Goal: Task Accomplishment & Management: Use online tool/utility

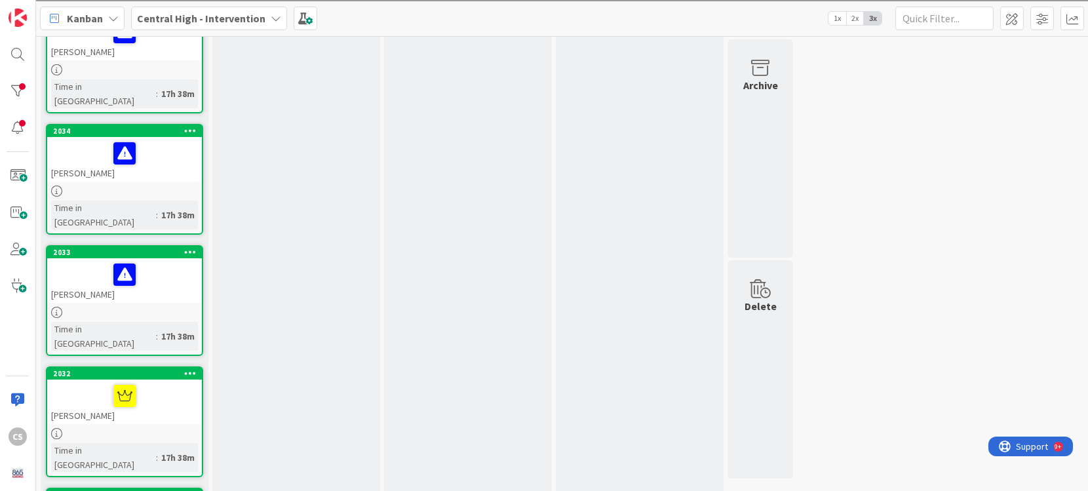
scroll to position [254, 0]
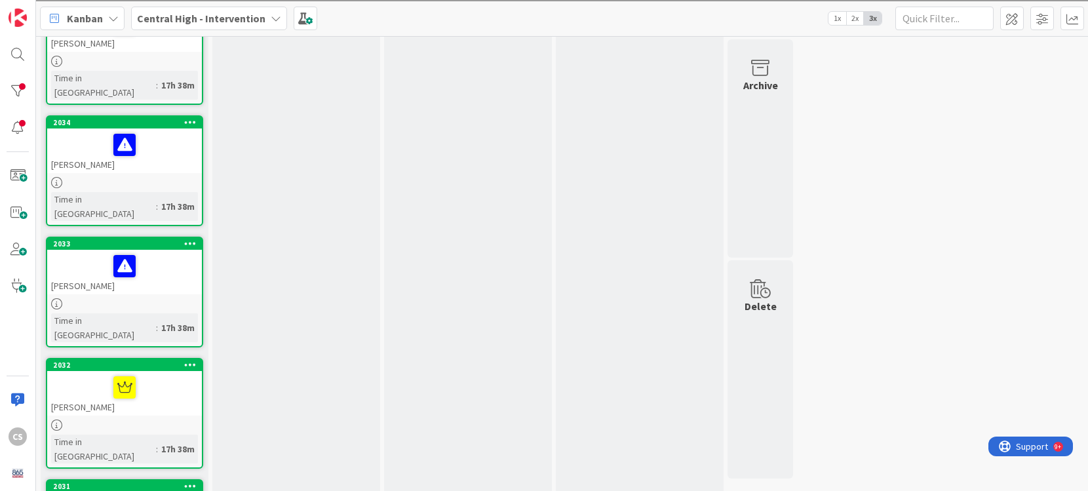
click at [149, 250] on div "[PERSON_NAME]" at bounding box center [124, 272] width 155 height 45
click at [160, 239] on div "2033" at bounding box center [127, 243] width 149 height 9
click at [151, 239] on div "2033" at bounding box center [127, 243] width 149 height 9
click at [147, 298] on div at bounding box center [124, 303] width 155 height 11
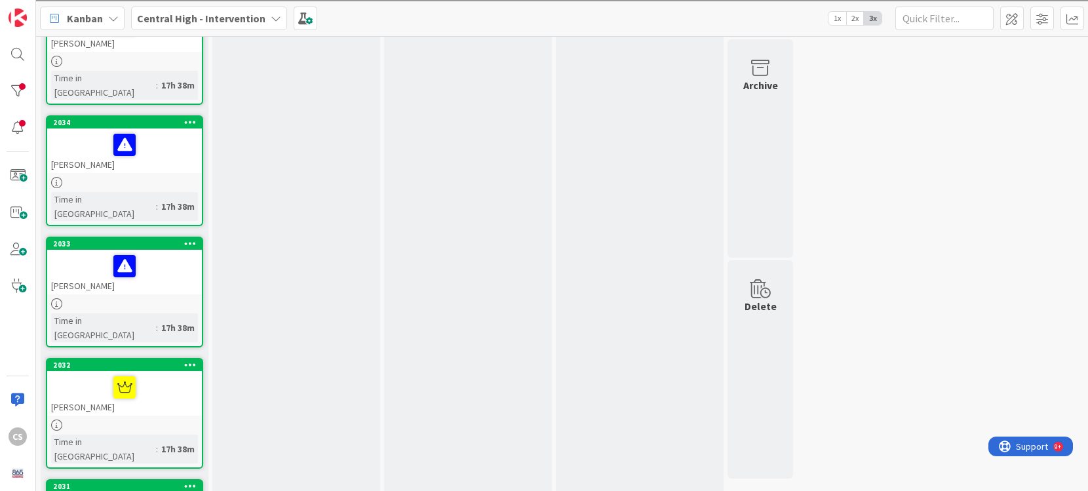
click at [147, 298] on div at bounding box center [124, 303] width 155 height 11
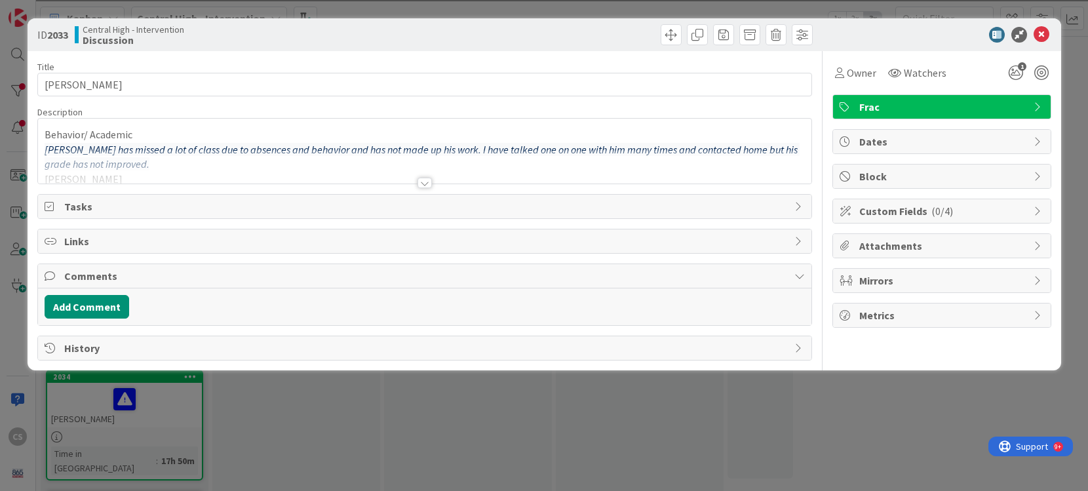
click at [422, 181] on div at bounding box center [425, 183] width 14 height 10
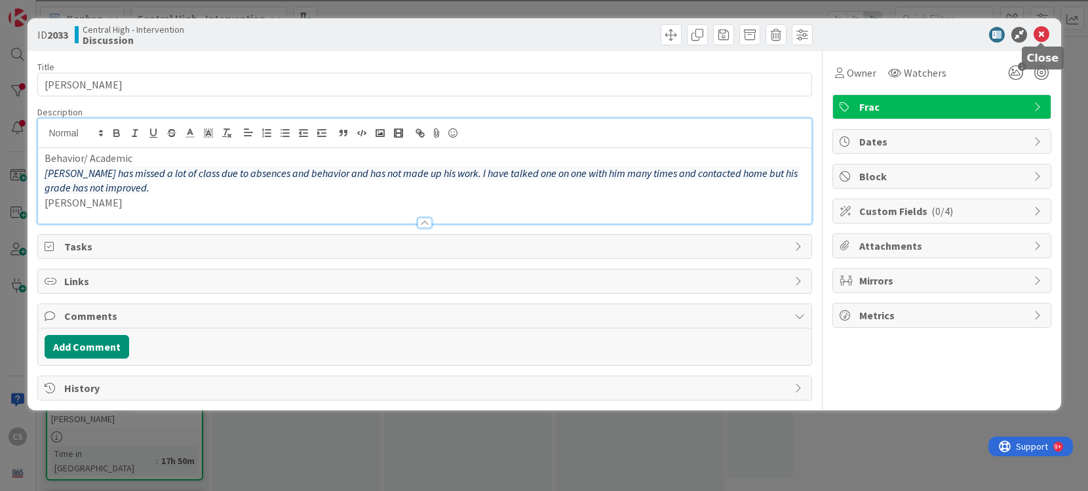
click at [1037, 30] on icon at bounding box center [1042, 35] width 16 height 16
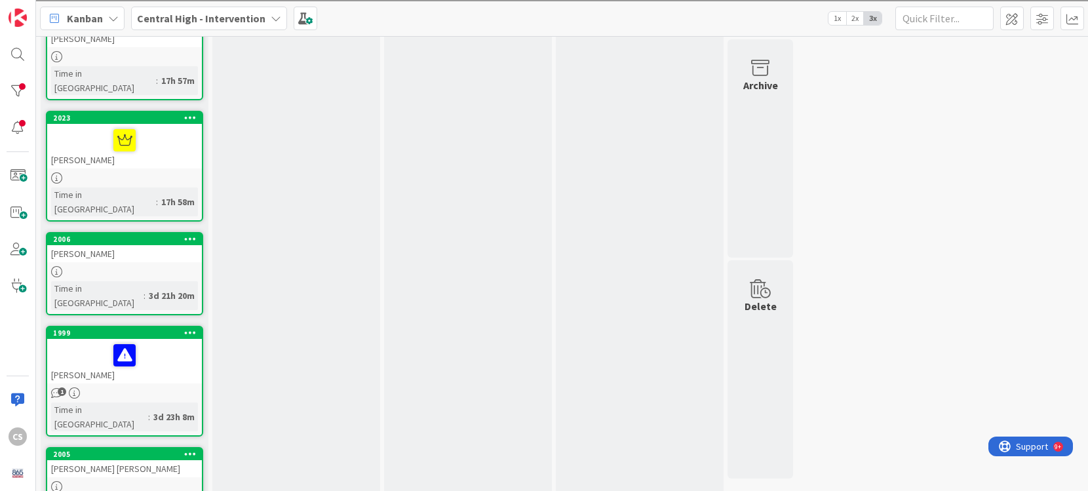
scroll to position [1474, 0]
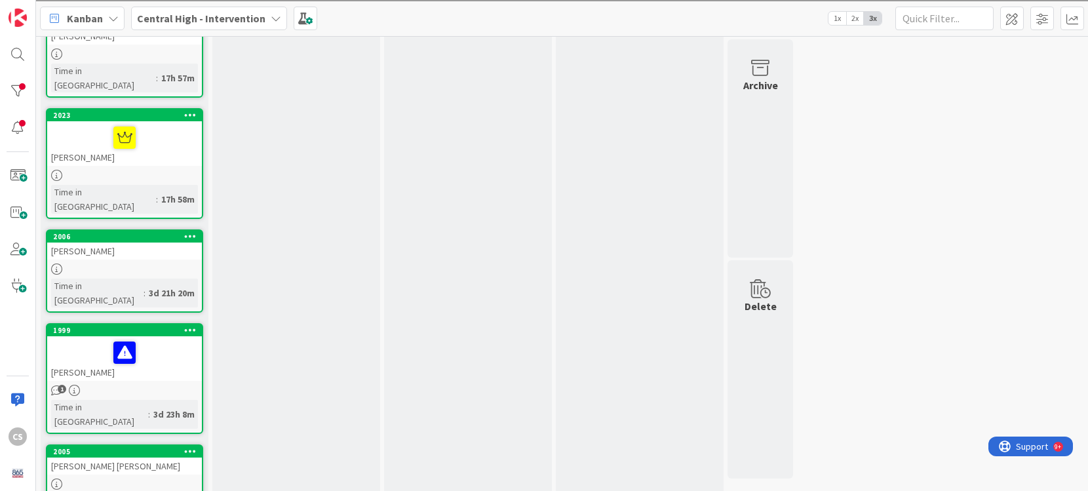
click at [153, 446] on div "2005" at bounding box center [124, 452] width 155 height 12
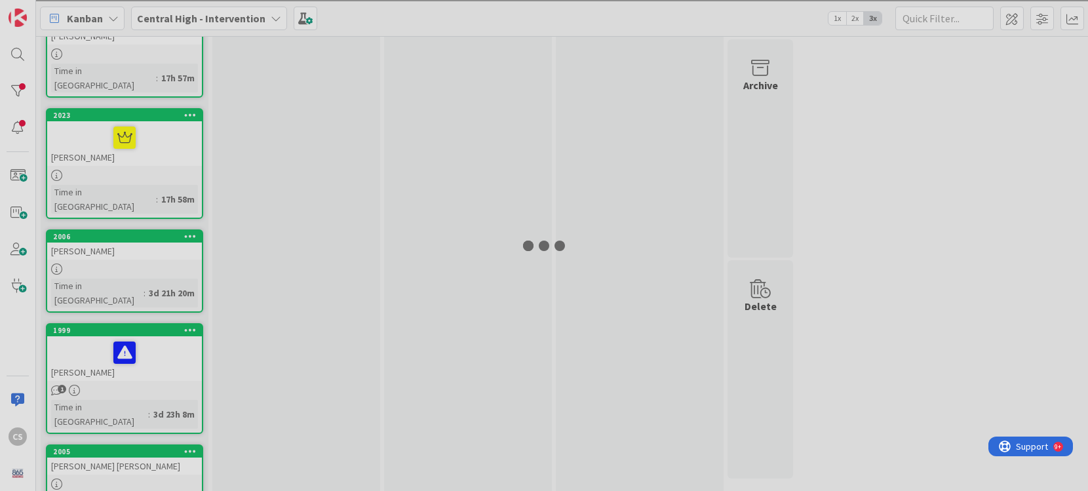
click at [153, 240] on div at bounding box center [544, 245] width 1088 height 491
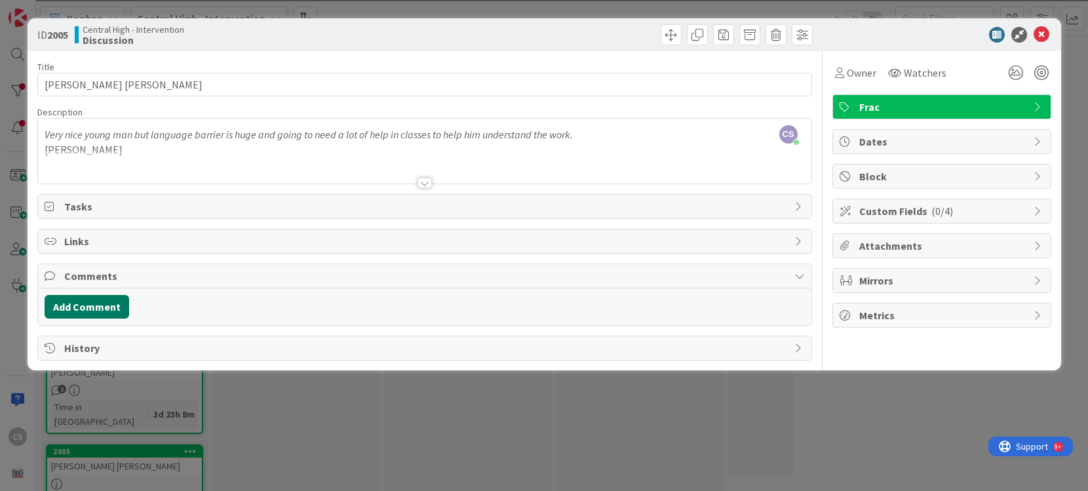
click at [96, 306] on button "Add Comment" at bounding box center [87, 307] width 85 height 24
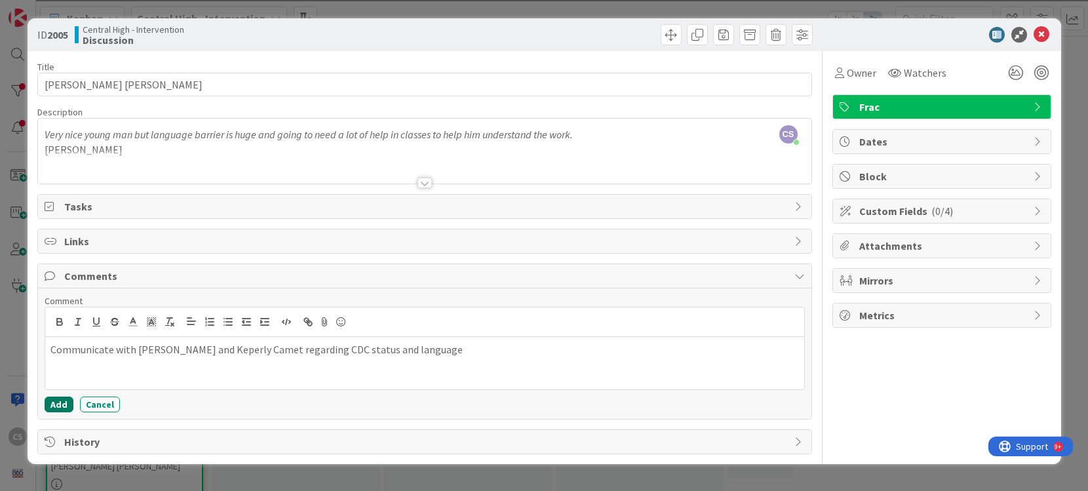
click at [56, 409] on button "Add" at bounding box center [59, 405] width 29 height 16
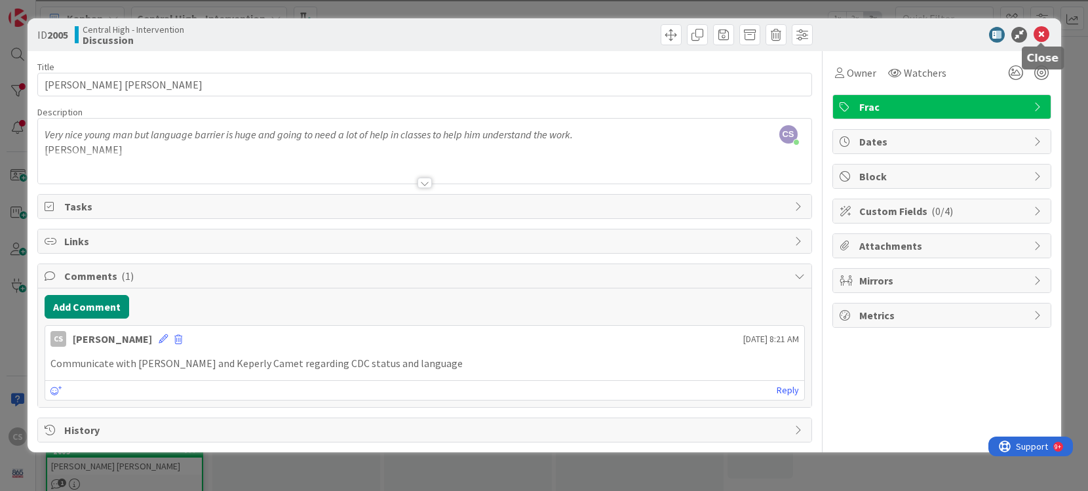
click at [1045, 31] on icon at bounding box center [1042, 35] width 16 height 16
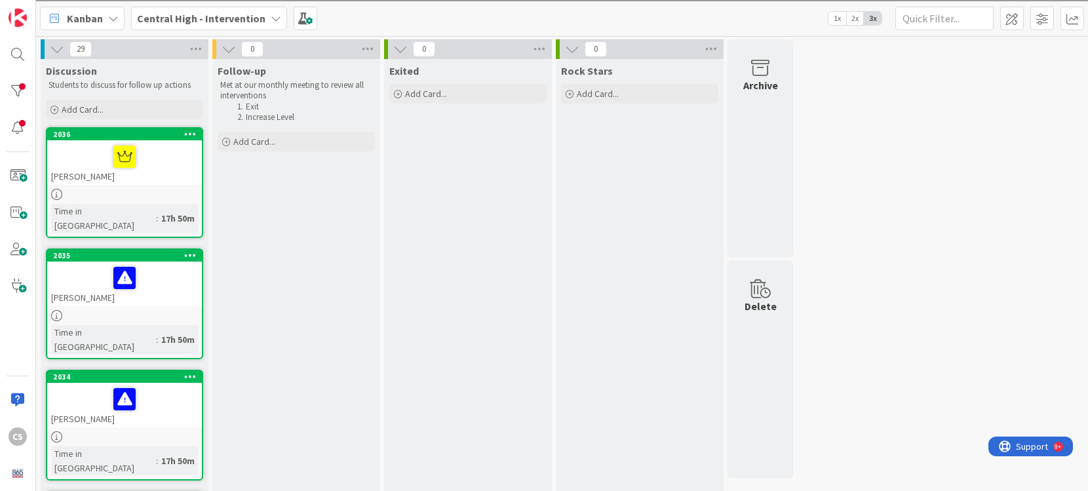
click at [167, 196] on div at bounding box center [124, 194] width 155 height 11
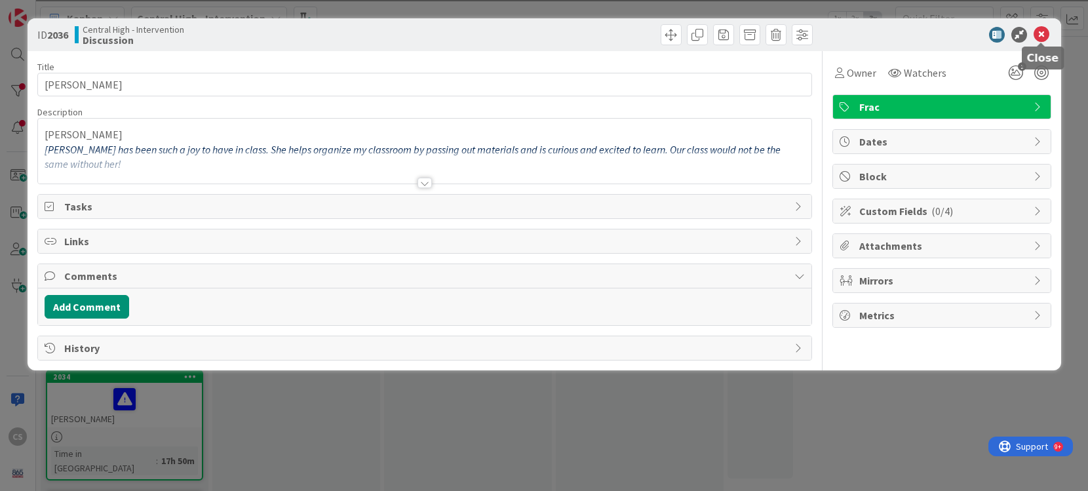
click at [1044, 32] on icon at bounding box center [1042, 35] width 16 height 16
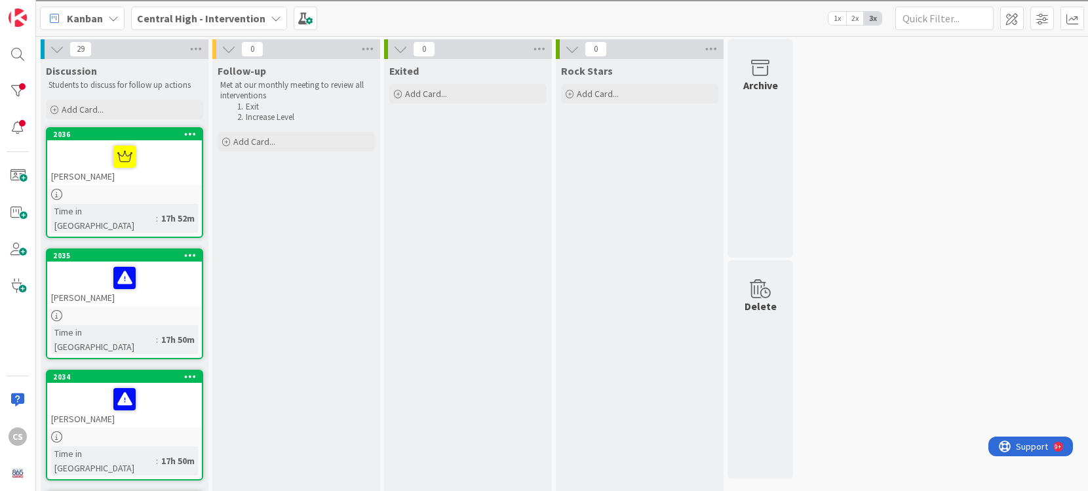
click at [155, 310] on div at bounding box center [124, 315] width 155 height 11
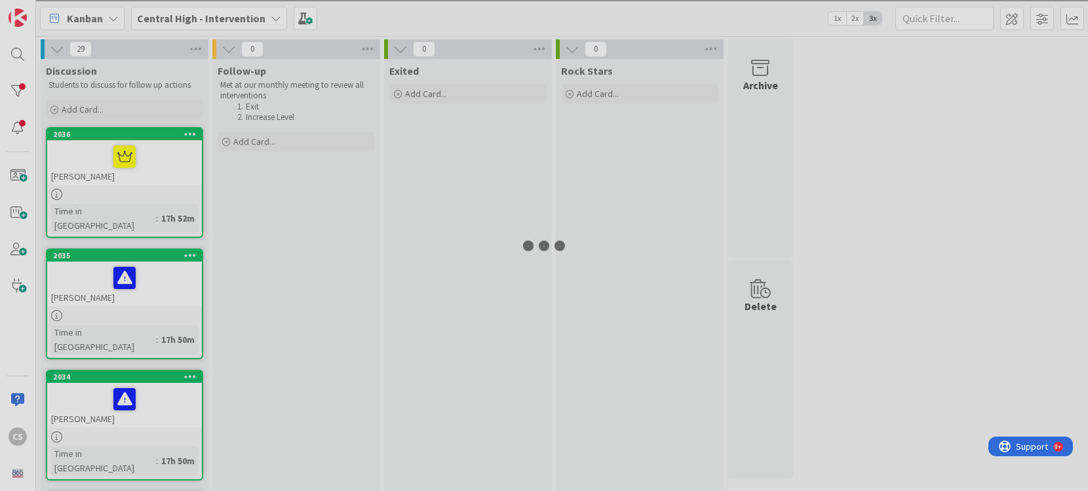
click at [155, 299] on div at bounding box center [544, 245] width 1088 height 491
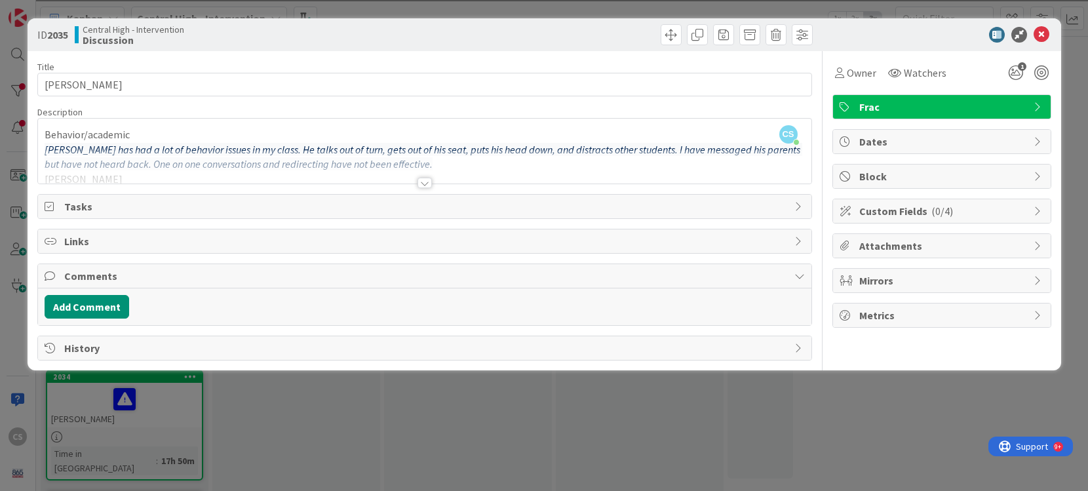
click at [422, 185] on div at bounding box center [425, 183] width 14 height 10
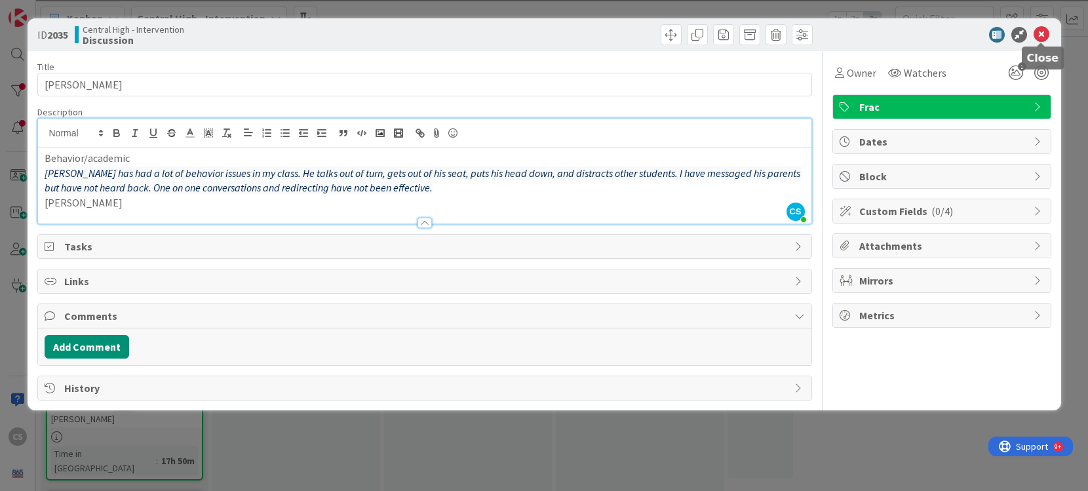
click at [1045, 33] on icon at bounding box center [1042, 35] width 16 height 16
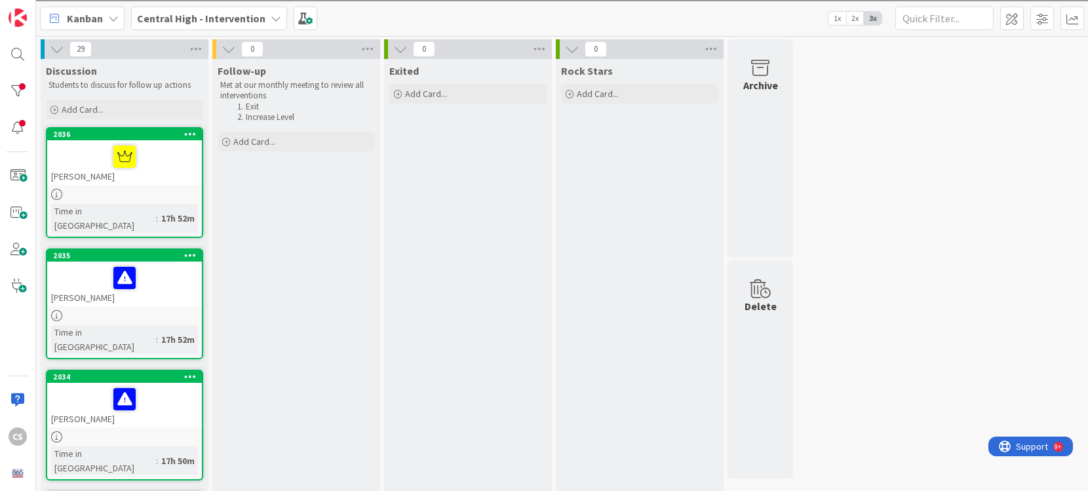
click at [153, 385] on div at bounding box center [124, 399] width 147 height 28
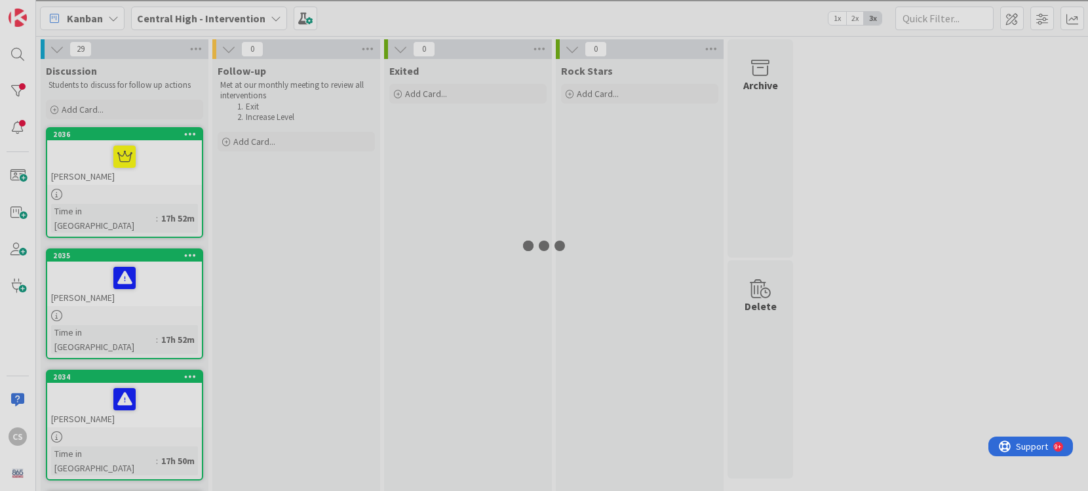
click at [153, 383] on div at bounding box center [544, 245] width 1088 height 491
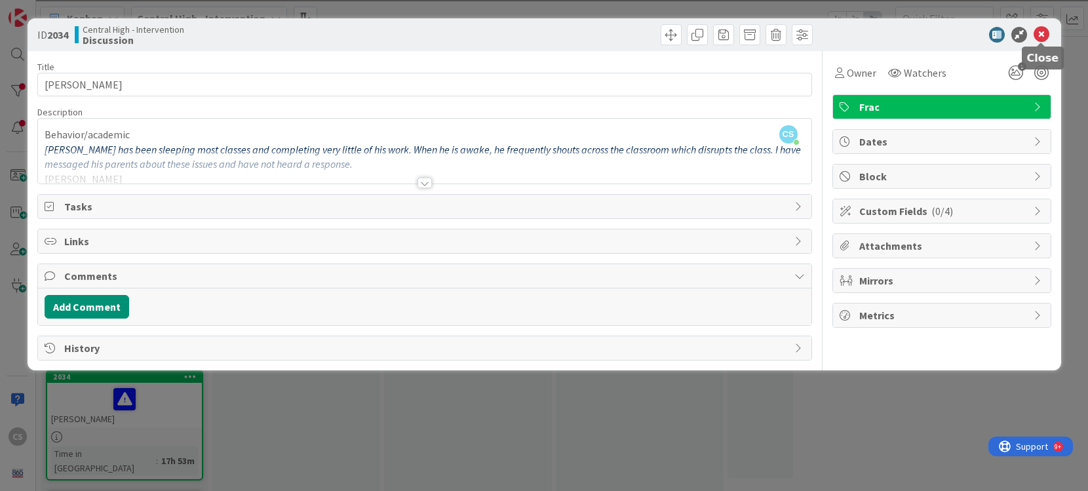
click at [1040, 34] on icon at bounding box center [1042, 35] width 16 height 16
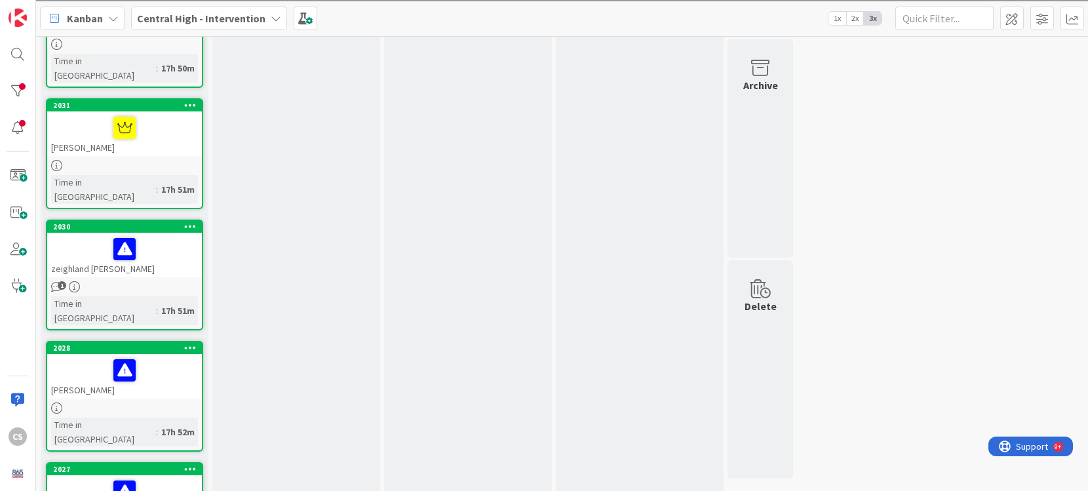
scroll to position [636, 0]
click at [162, 340] on link "2028 [PERSON_NAME] Time in [GEOGRAPHIC_DATA] : 17h 52m" at bounding box center [124, 395] width 157 height 111
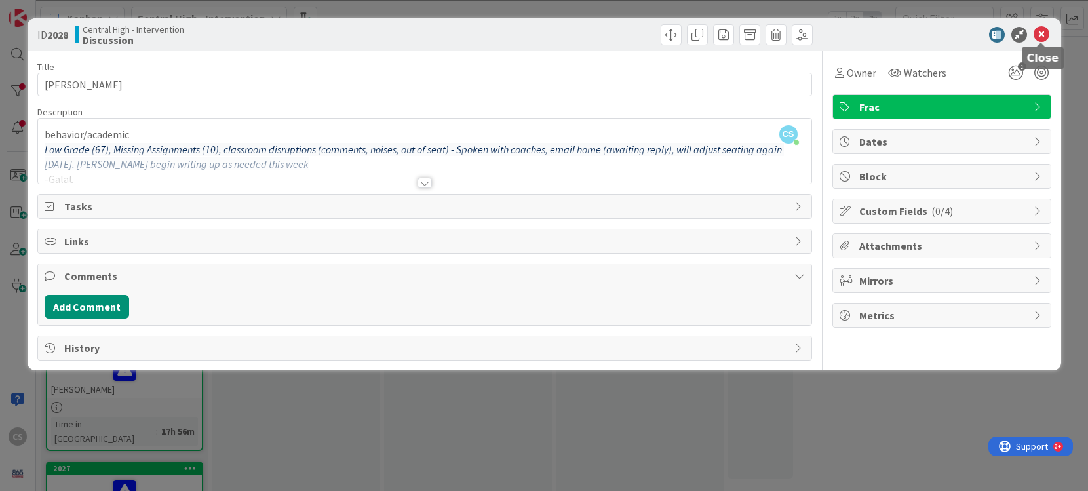
click at [1040, 37] on icon at bounding box center [1042, 35] width 16 height 16
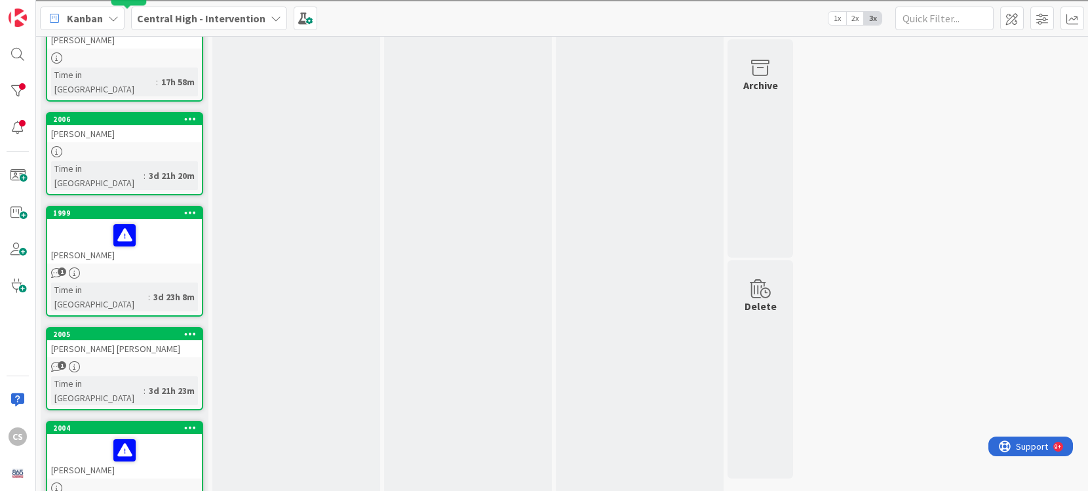
scroll to position [1607, 0]
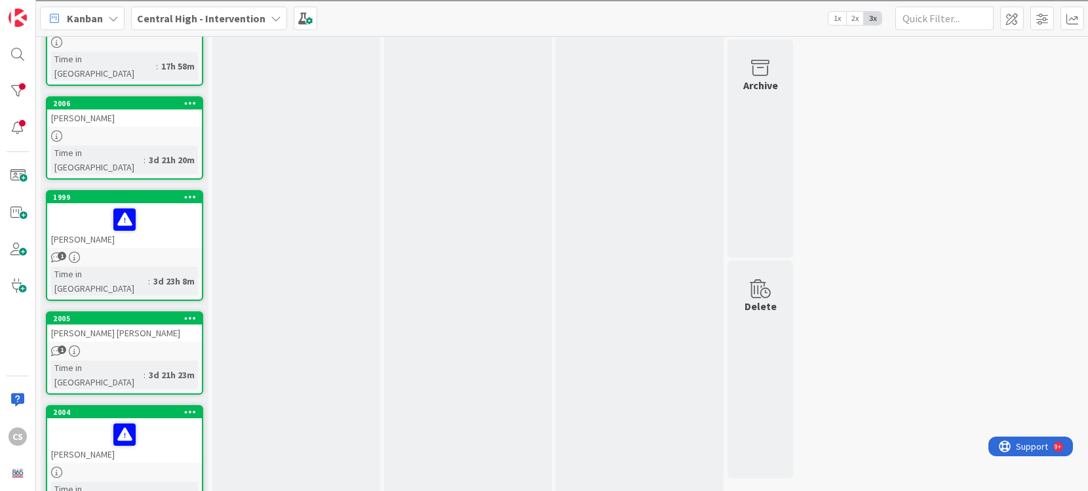
click at [160, 421] on div at bounding box center [124, 435] width 147 height 28
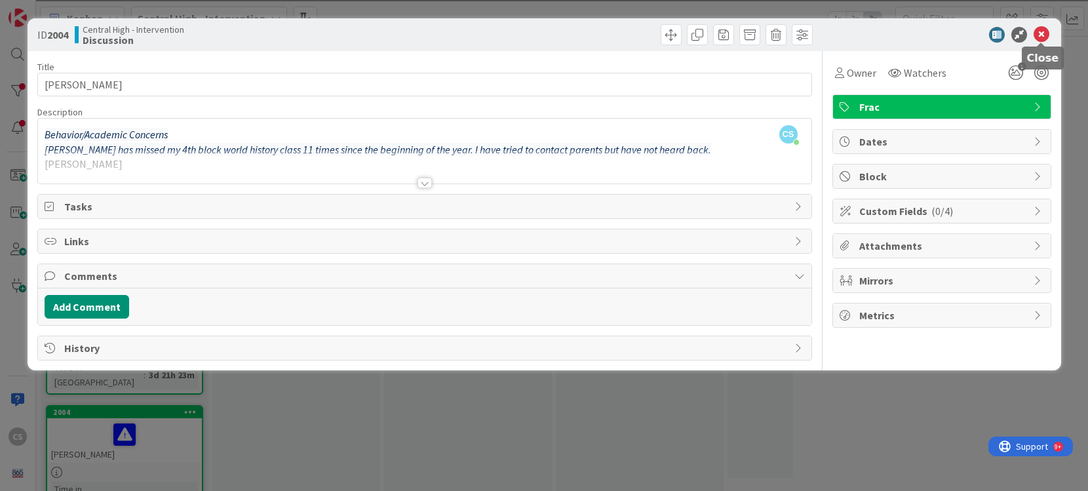
click at [1040, 33] on icon at bounding box center [1042, 35] width 16 height 16
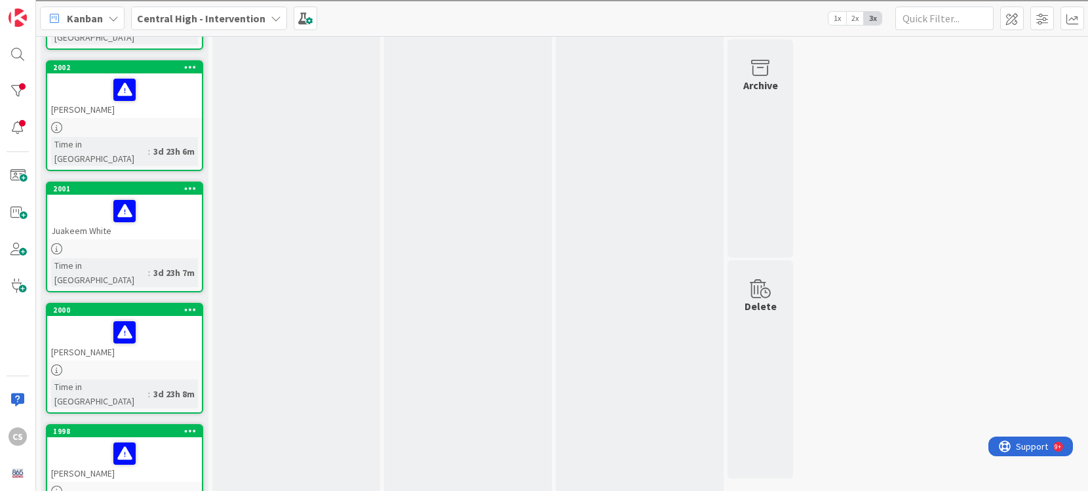
scroll to position [2198, 0]
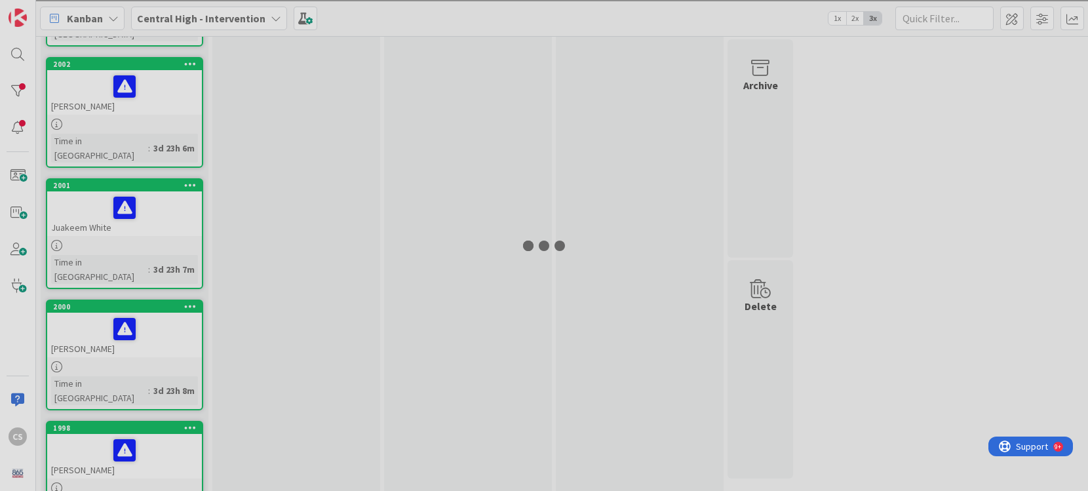
click at [146, 252] on div at bounding box center [544, 245] width 1088 height 491
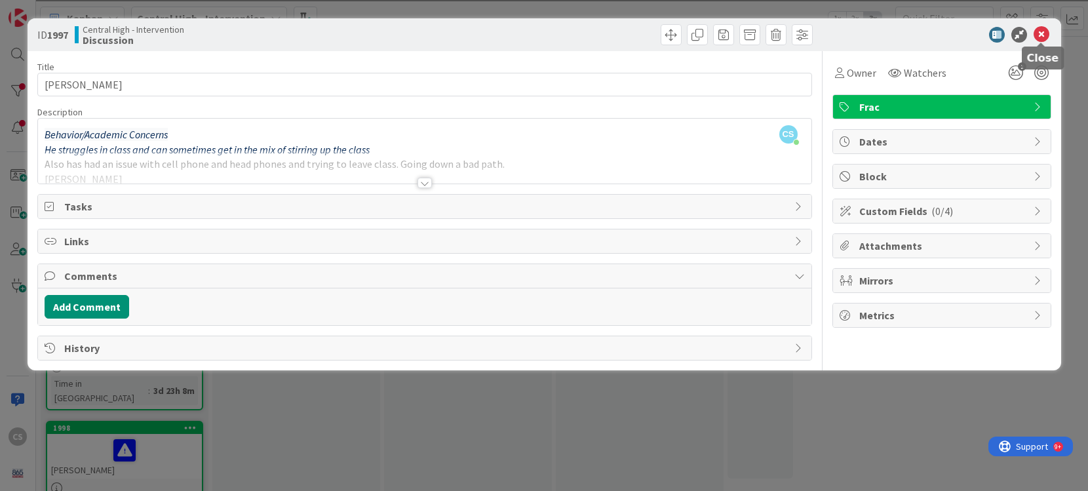
click at [1042, 31] on icon at bounding box center [1042, 35] width 16 height 16
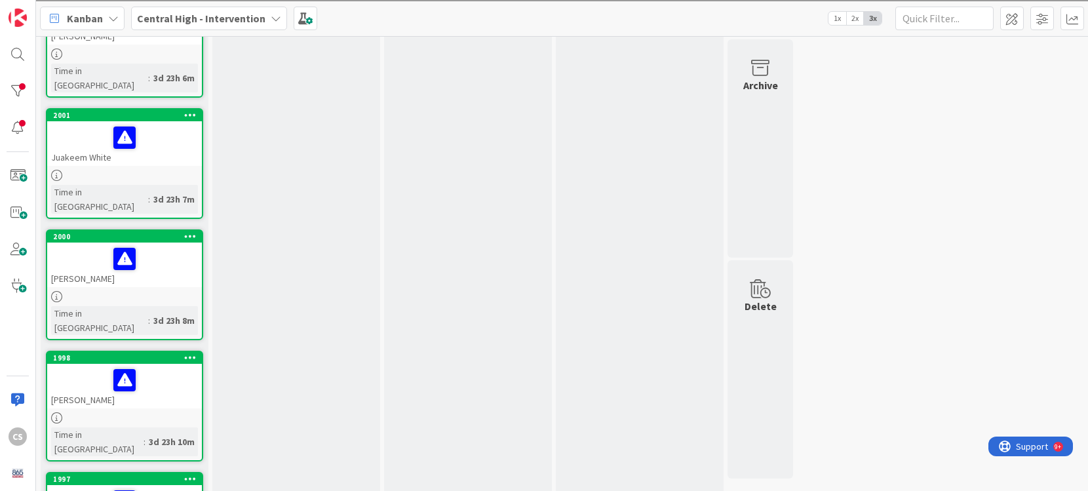
scroll to position [2267, 0]
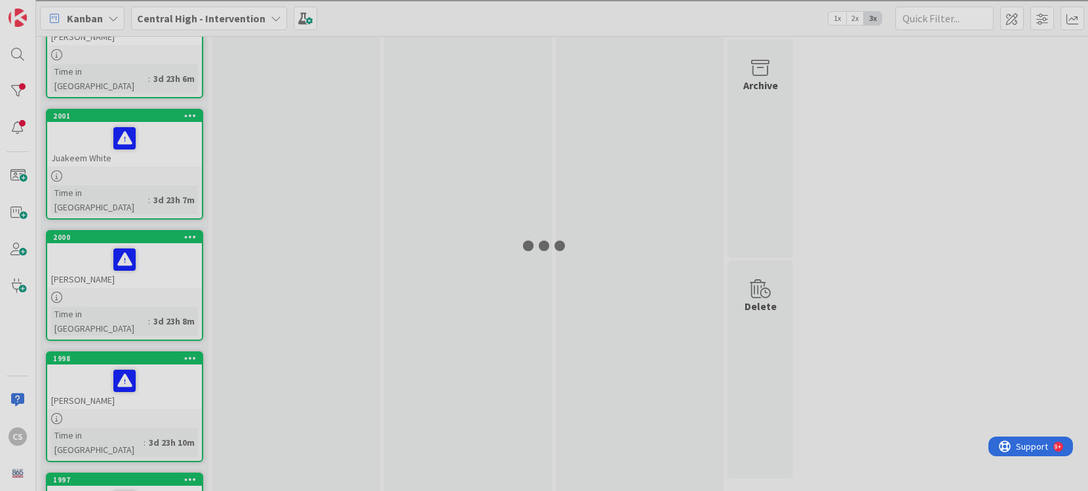
click at [149, 326] on div at bounding box center [544, 245] width 1088 height 491
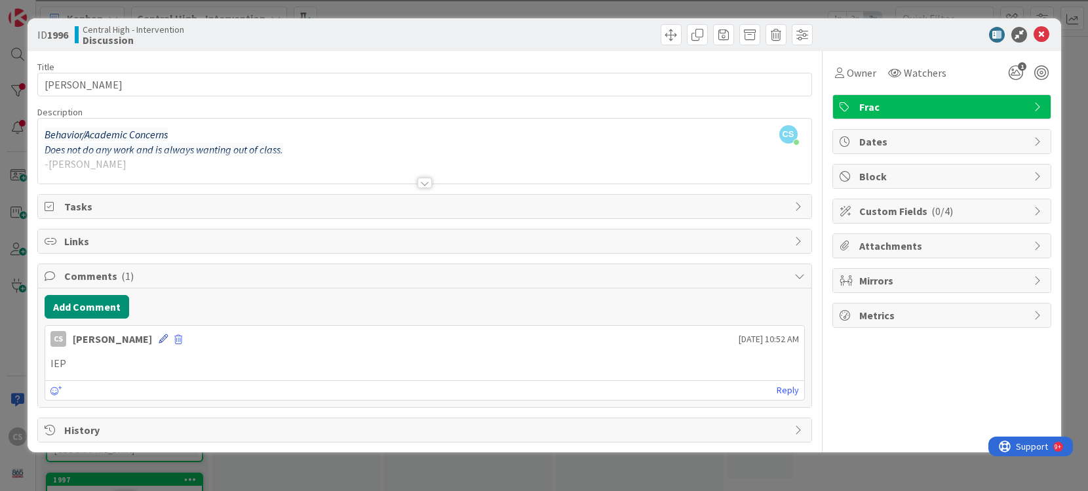
click at [159, 336] on icon at bounding box center [163, 338] width 9 height 9
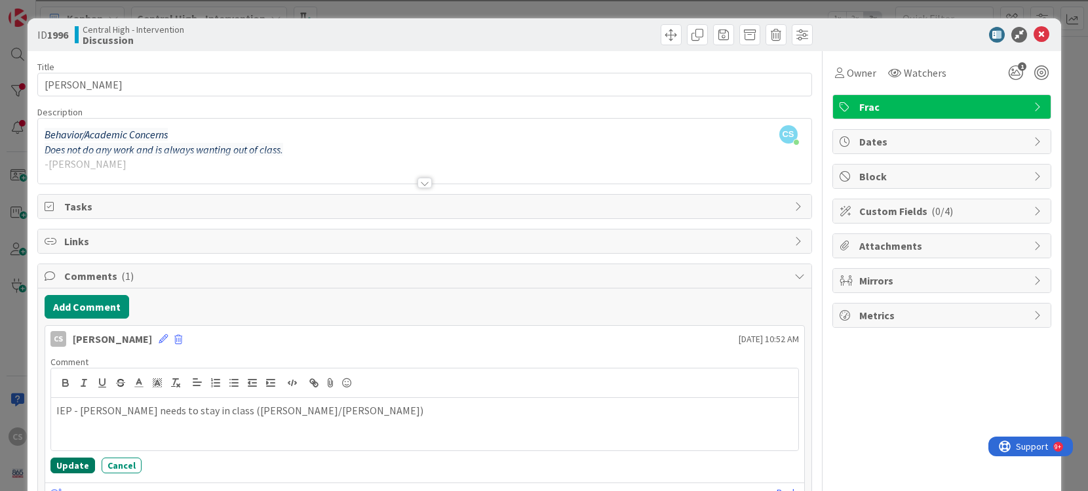
click at [71, 470] on button "Update" at bounding box center [72, 465] width 45 height 16
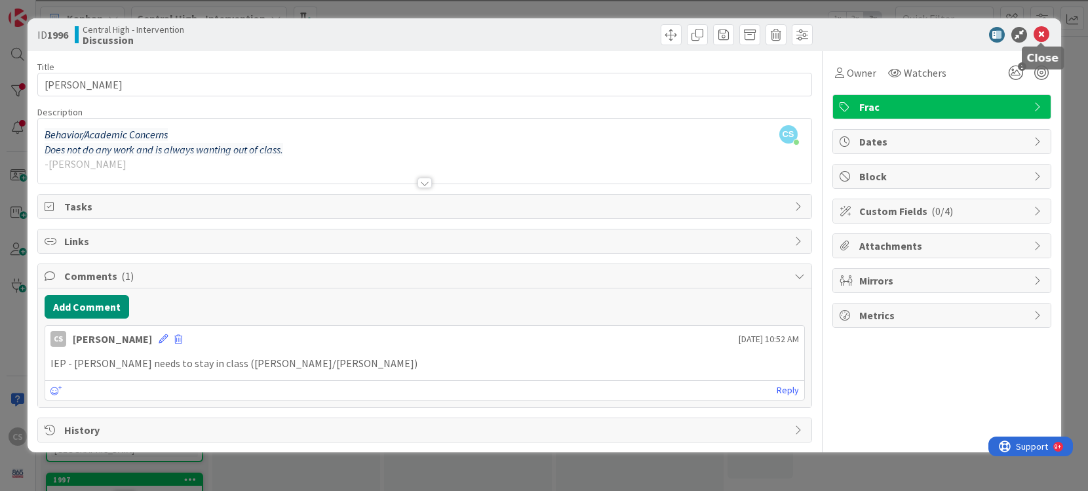
click at [1043, 36] on icon at bounding box center [1042, 35] width 16 height 16
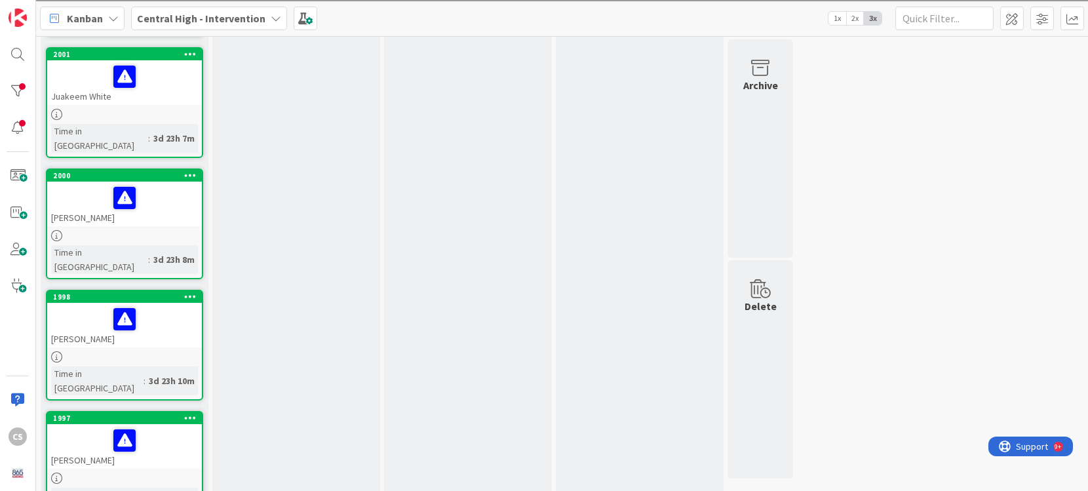
scroll to position [2340, 0]
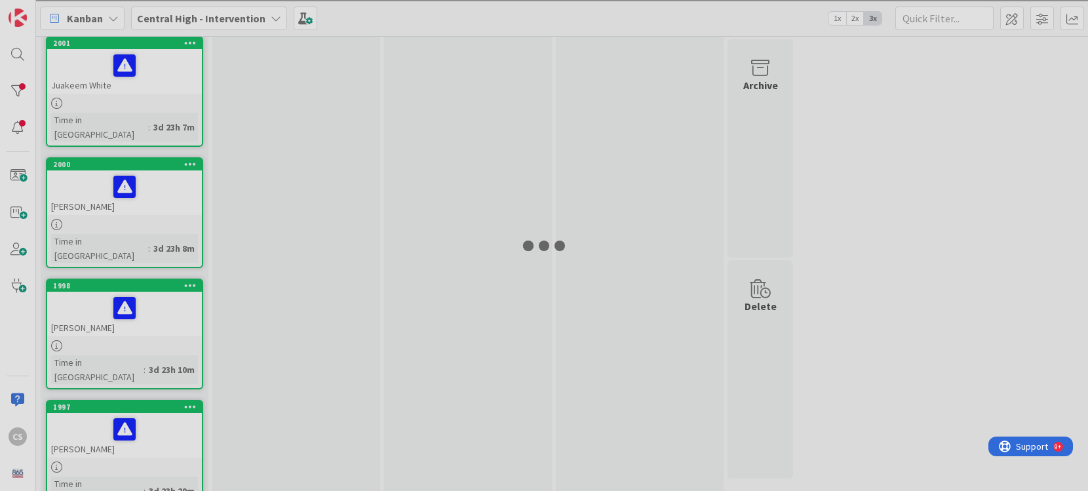
click at [163, 351] on div at bounding box center [544, 245] width 1088 height 491
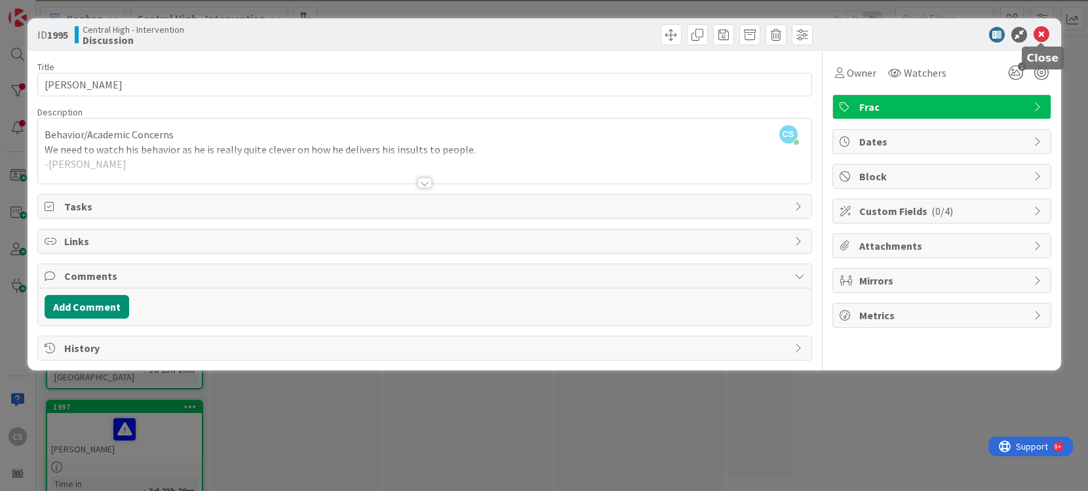
click at [1040, 31] on icon at bounding box center [1042, 35] width 16 height 16
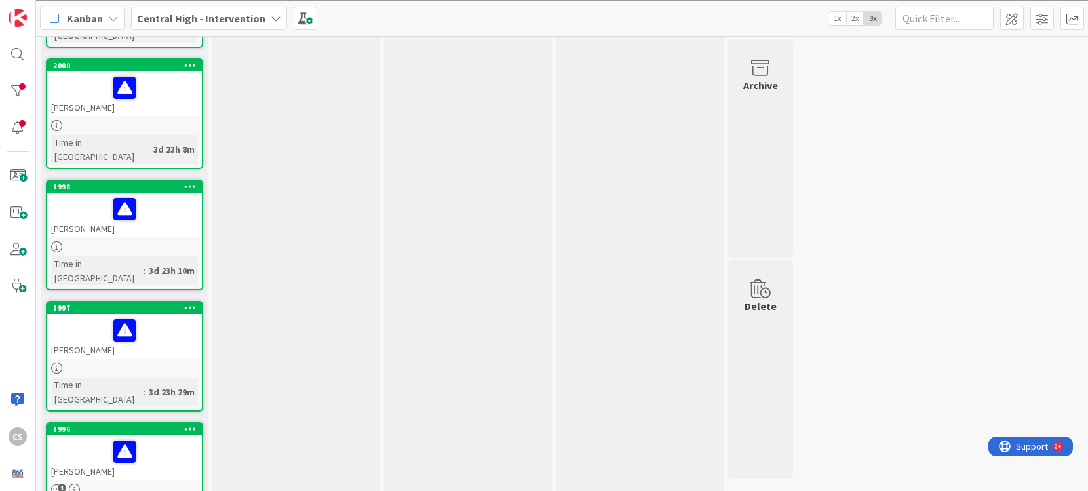
scroll to position [2447, 0]
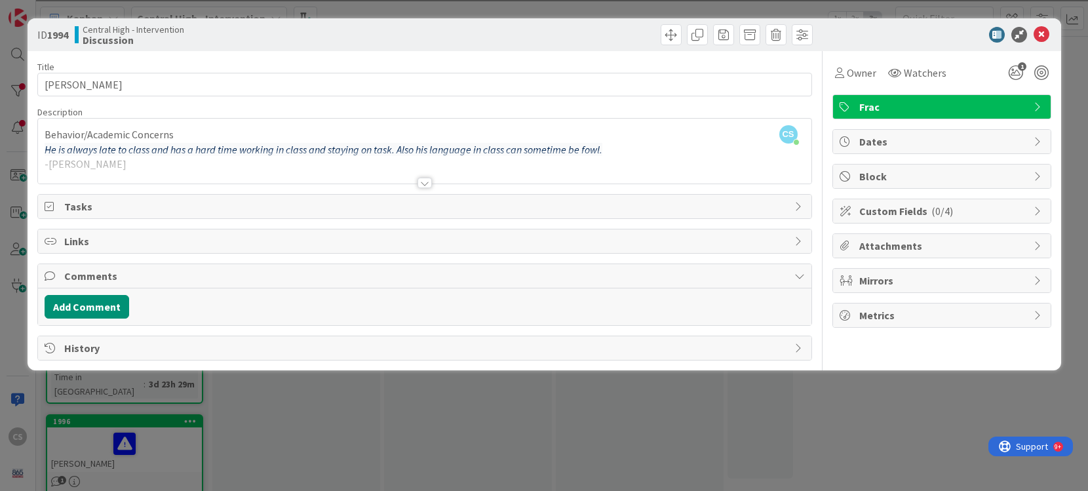
click at [598, 162] on div at bounding box center [424, 166] width 773 height 33
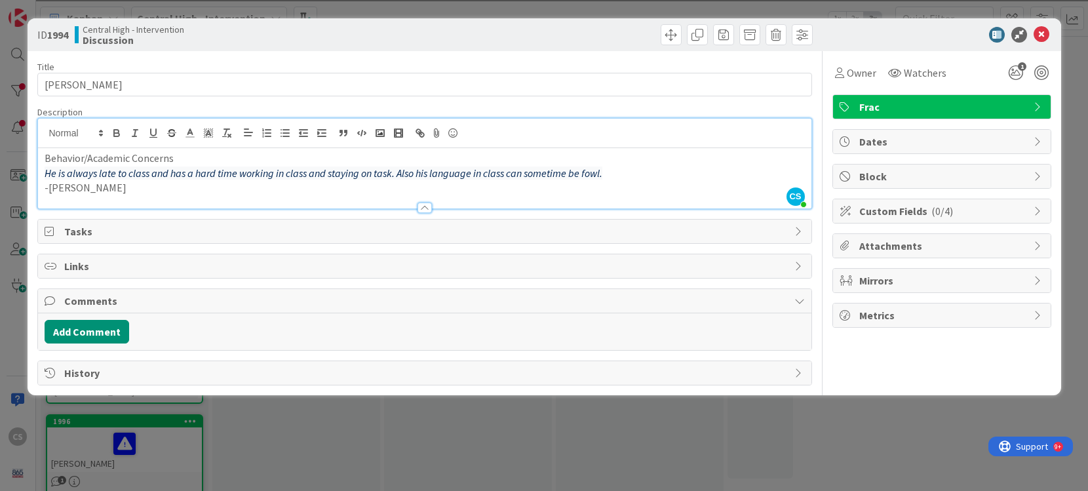
click at [598, 172] on em "He is always late to class and has a hard time working in class and staying on …" at bounding box center [324, 172] width 558 height 13
click at [602, 220] on div "Tasks" at bounding box center [424, 232] width 773 height 24
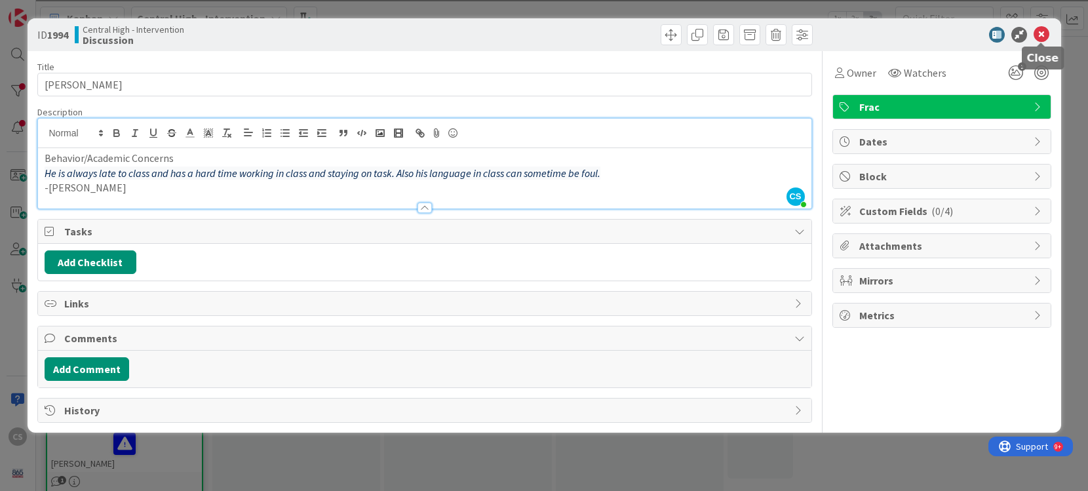
click at [1044, 36] on icon at bounding box center [1042, 35] width 16 height 16
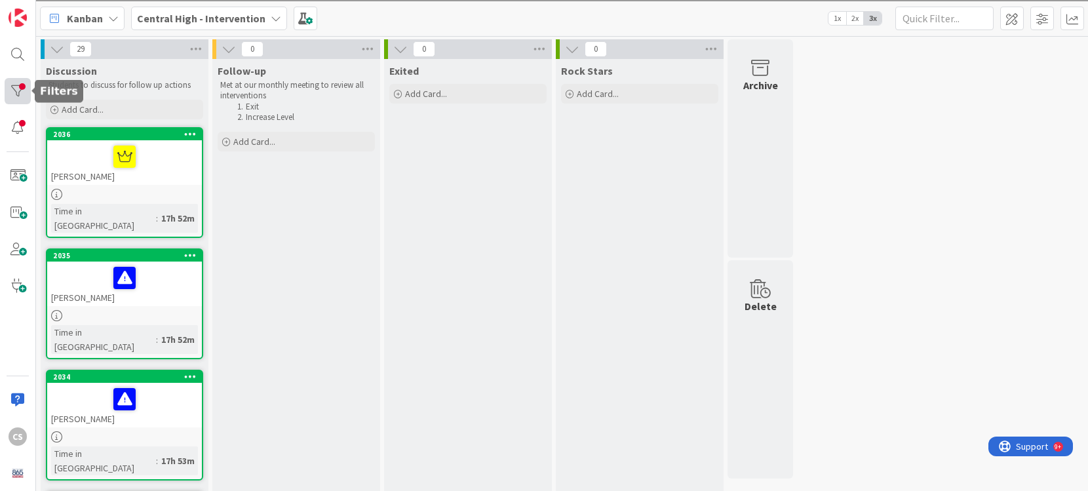
click at [14, 92] on div at bounding box center [18, 91] width 26 height 26
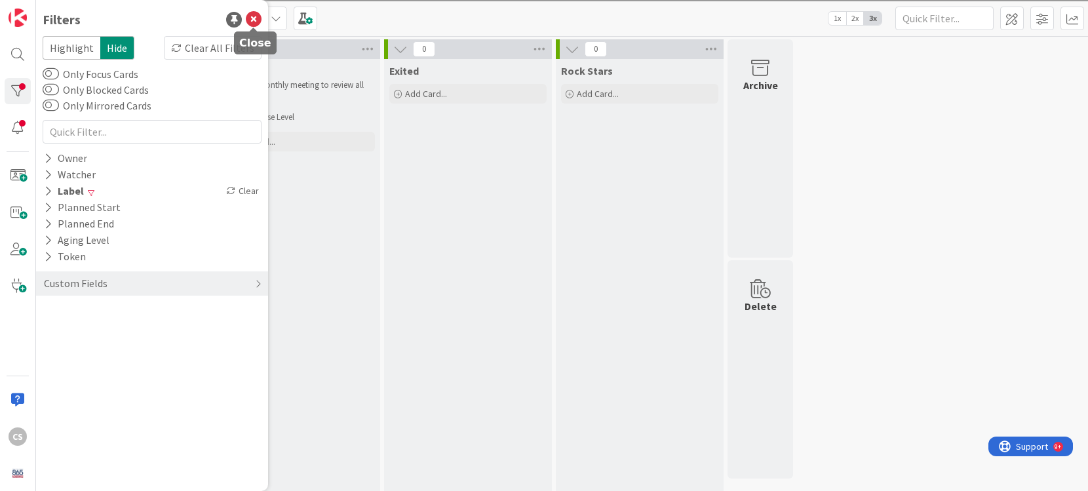
click at [254, 18] on icon at bounding box center [254, 20] width 16 height 16
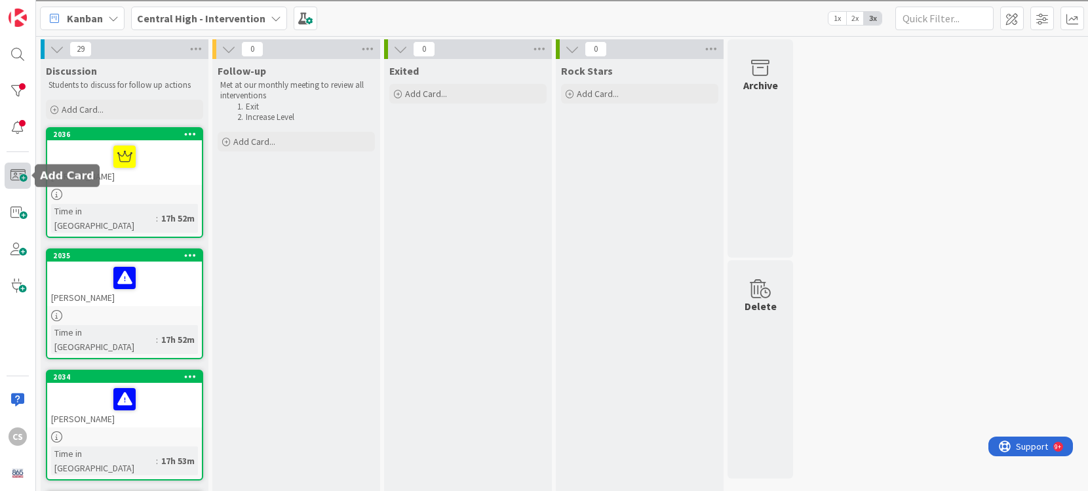
click at [21, 179] on span at bounding box center [18, 176] width 26 height 26
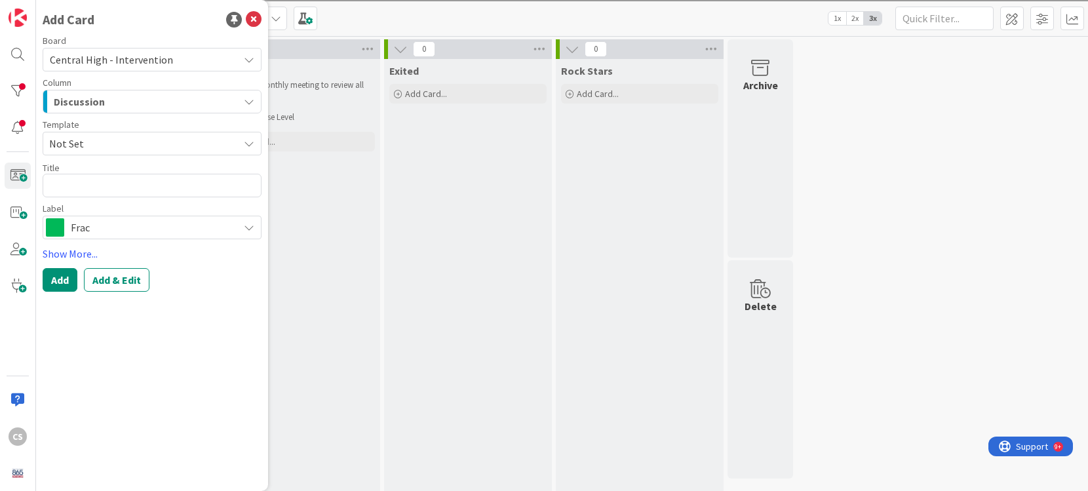
type textarea "x"
type textarea "D"
type textarea "x"
type textarea "Da"
type textarea "x"
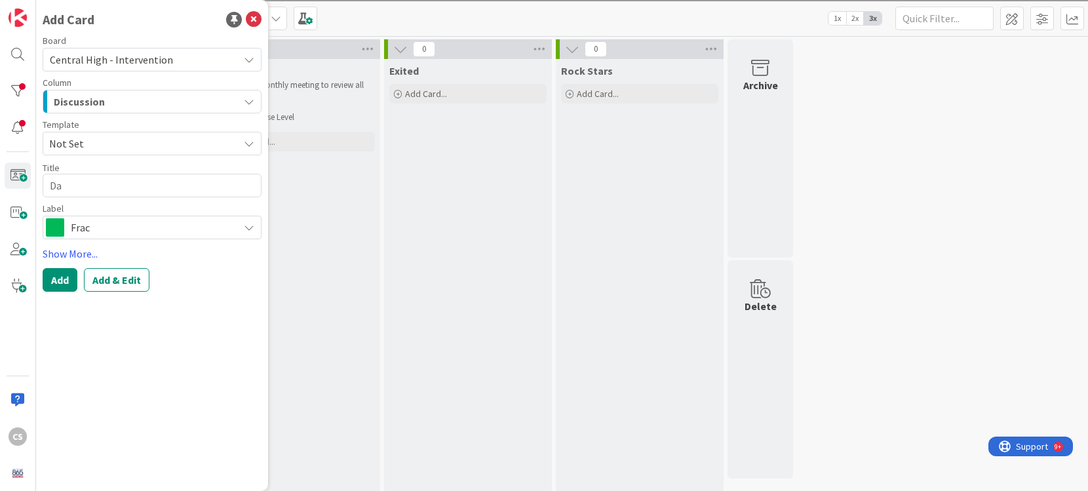
type textarea "Dam"
type textarea "x"
type textarea "Dama"
type textarea "x"
type textarea "Damar"
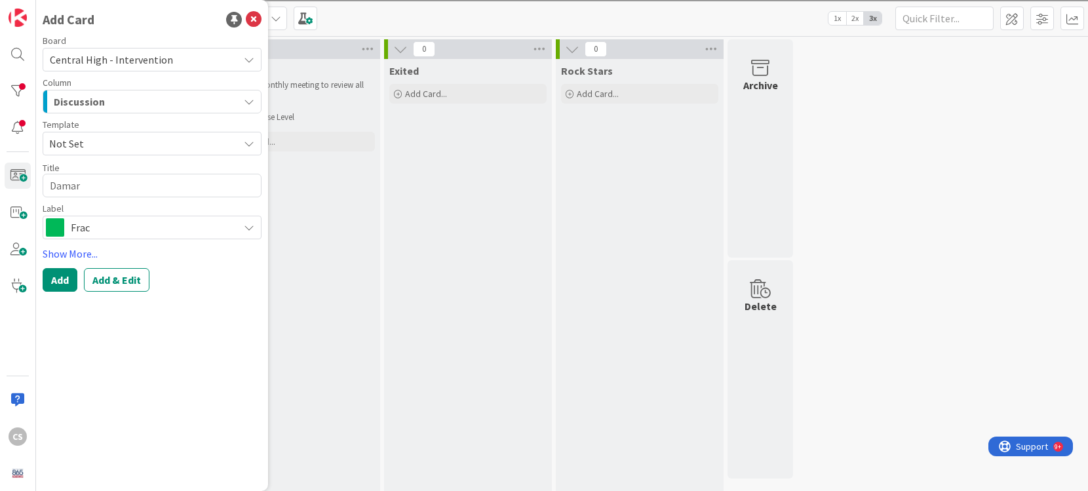
type textarea "x"
type textarea "Damara"
type textarea "x"
type textarea "Damara"
type textarea "x"
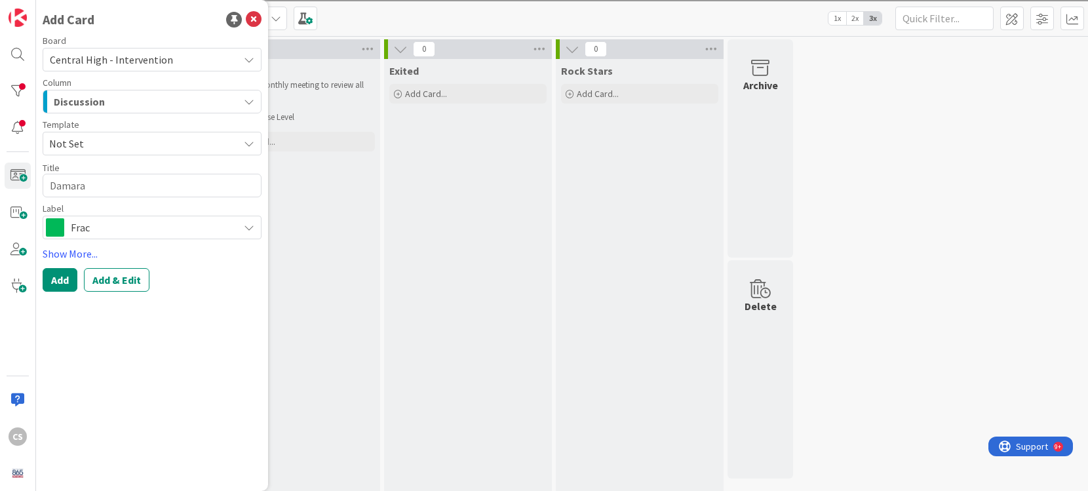
type textarea "Damara B"
type textarea "x"
type textarea "Damara Be"
type textarea "x"
type textarea "[PERSON_NAME] [PERSON_NAME]"
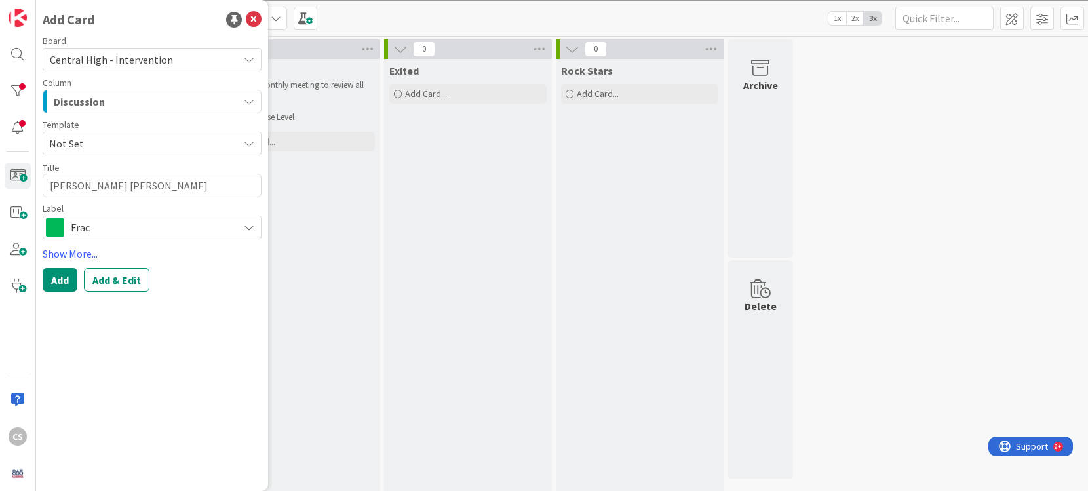
type textarea "x"
type textarea "[PERSON_NAME]"
type textarea "x"
type textarea "[PERSON_NAME]"
type textarea "x"
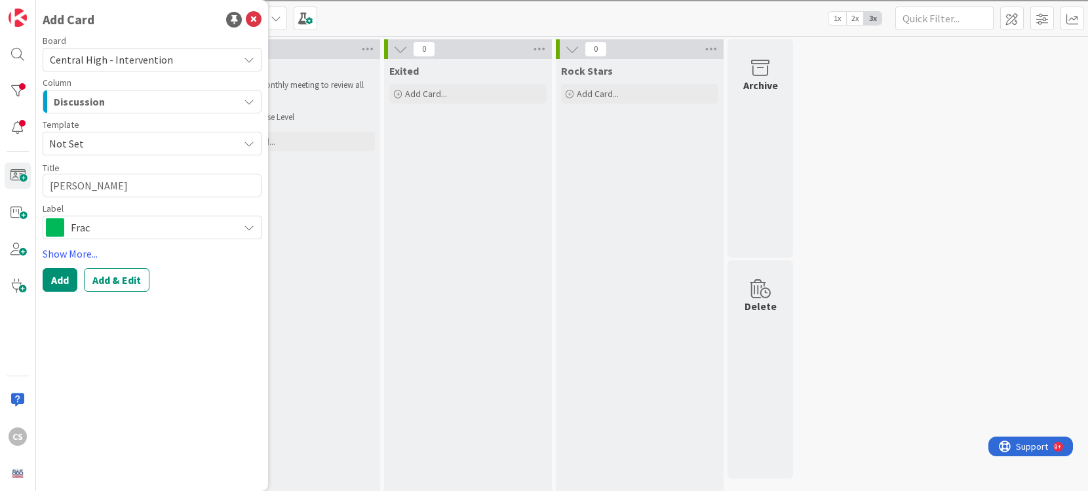
type textarea "[PERSON_NAME]"
type textarea "x"
type textarea "[PERSON_NAME]"
click at [116, 287] on button "Add & Edit" at bounding box center [117, 280] width 66 height 24
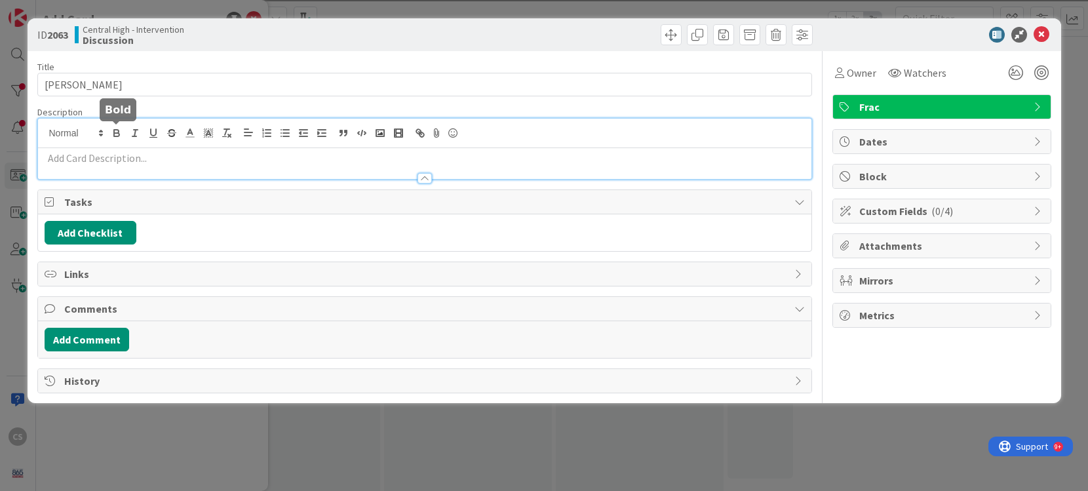
click at [111, 130] on div at bounding box center [424, 149] width 773 height 60
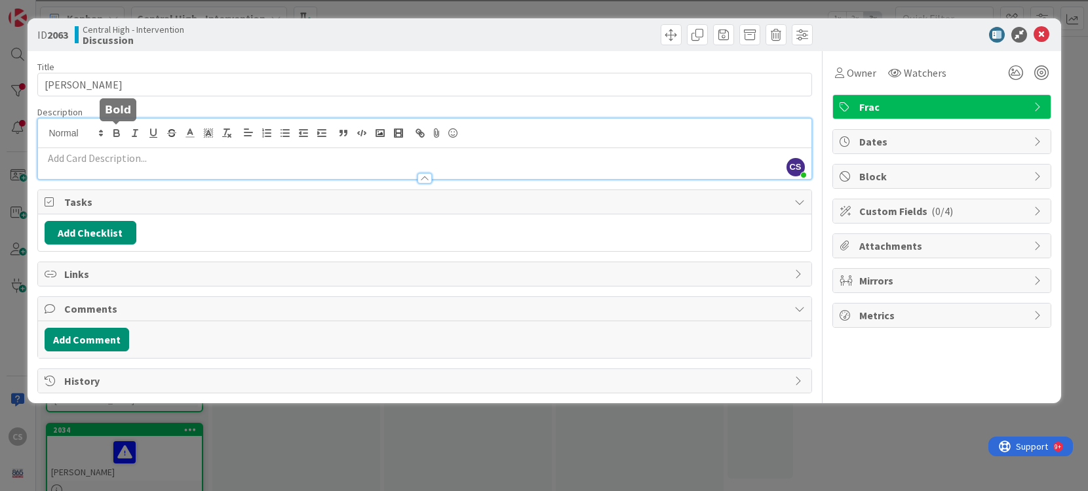
paste div
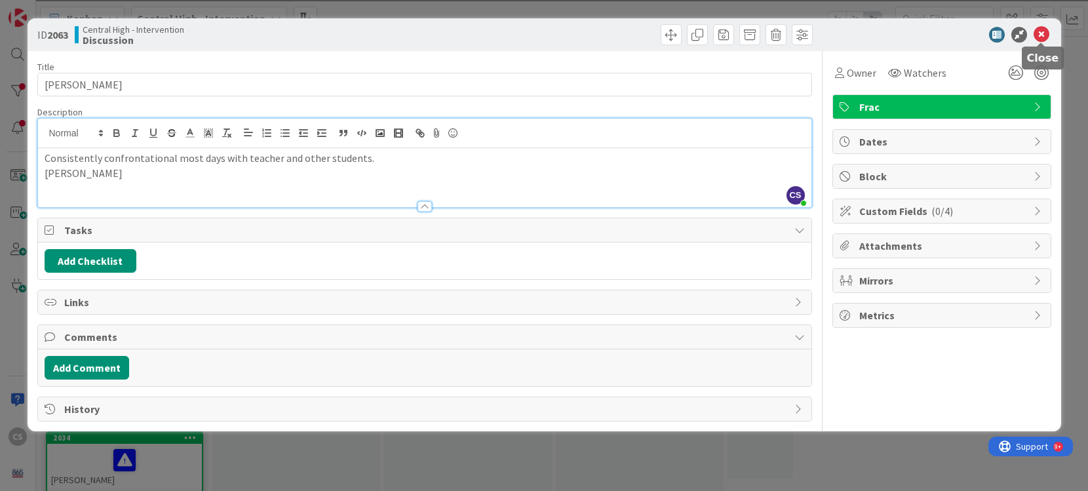
click at [1040, 37] on icon at bounding box center [1042, 35] width 16 height 16
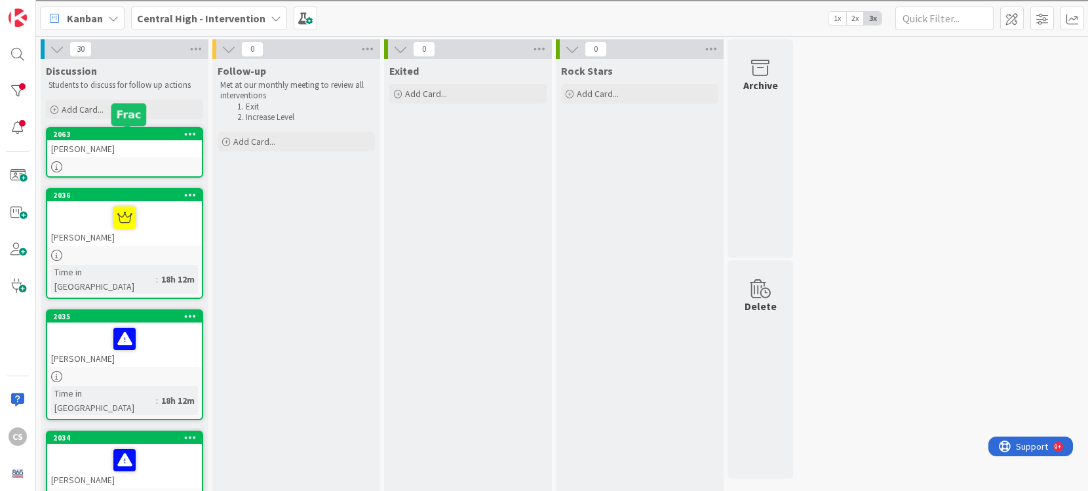
click at [134, 138] on div "2063" at bounding box center [127, 134] width 149 height 9
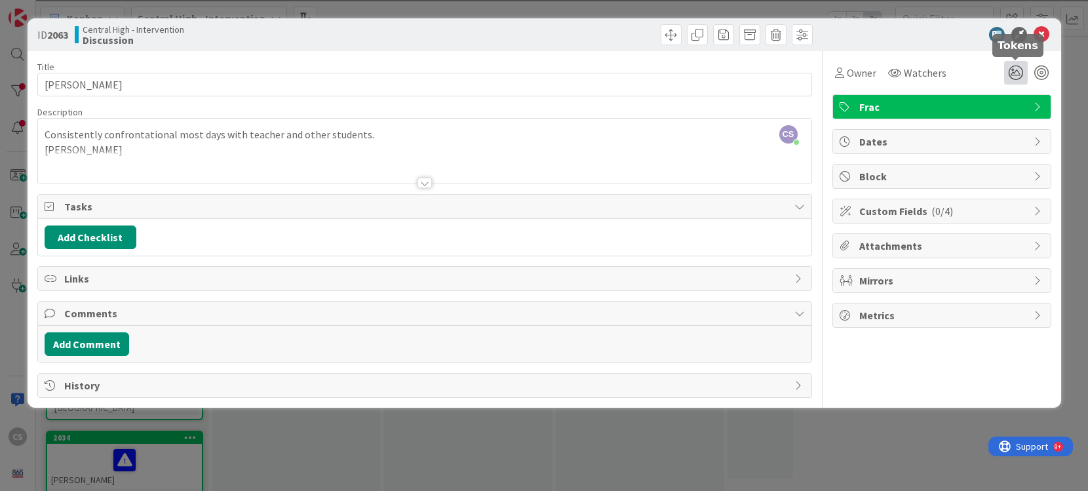
click at [1018, 75] on icon at bounding box center [1016, 73] width 24 height 24
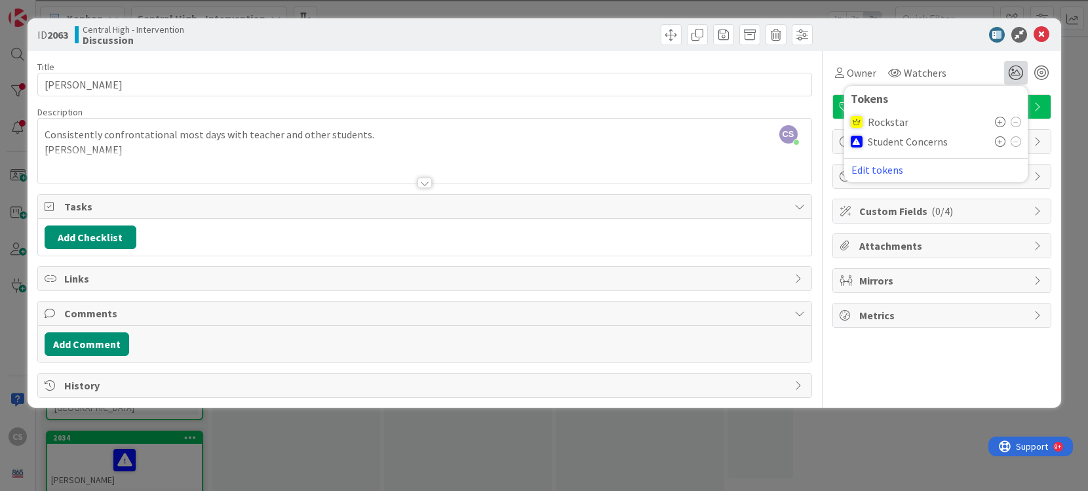
click at [936, 141] on span "Student Concerns" at bounding box center [908, 142] width 80 height 12
click at [1000, 139] on icon at bounding box center [1000, 141] width 10 height 10
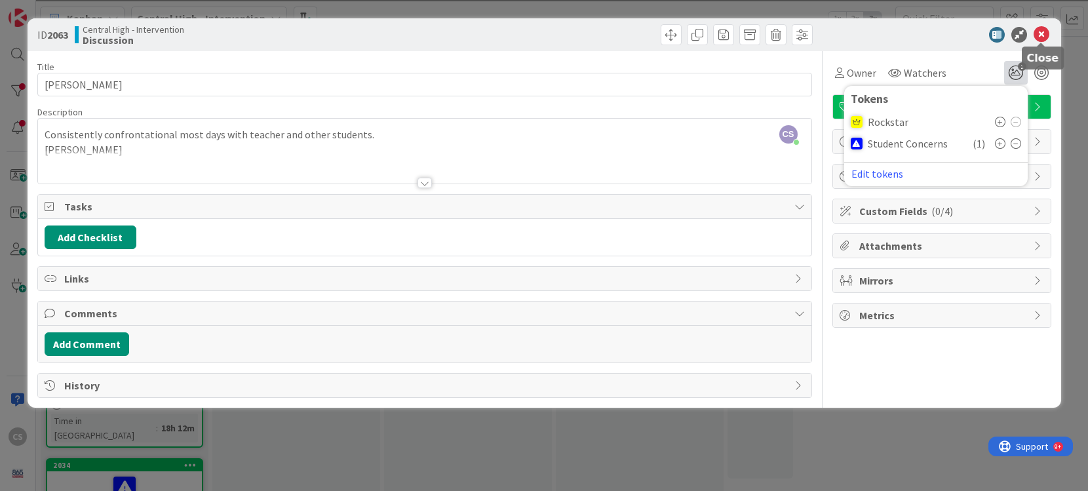
click at [1041, 35] on icon at bounding box center [1042, 35] width 16 height 16
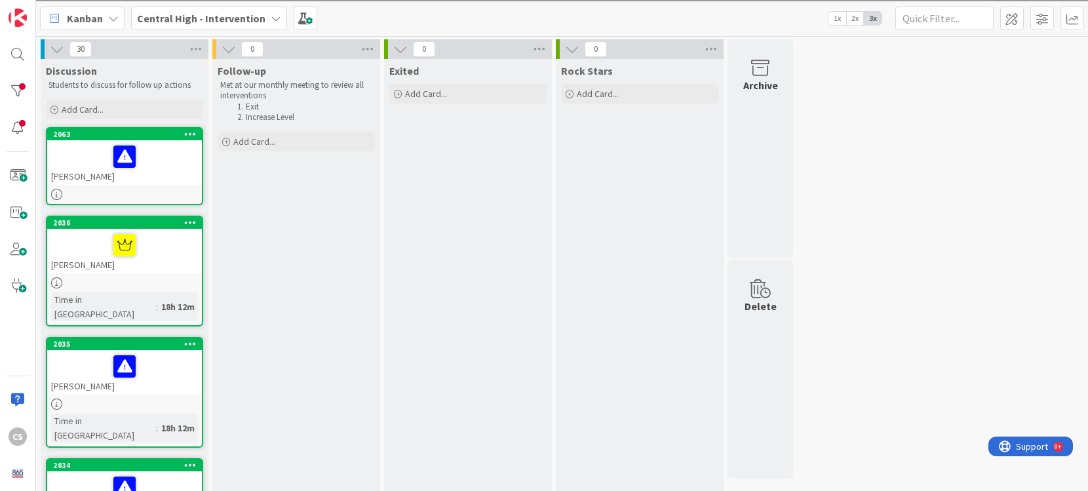
click at [195, 134] on icon at bounding box center [190, 133] width 12 height 9
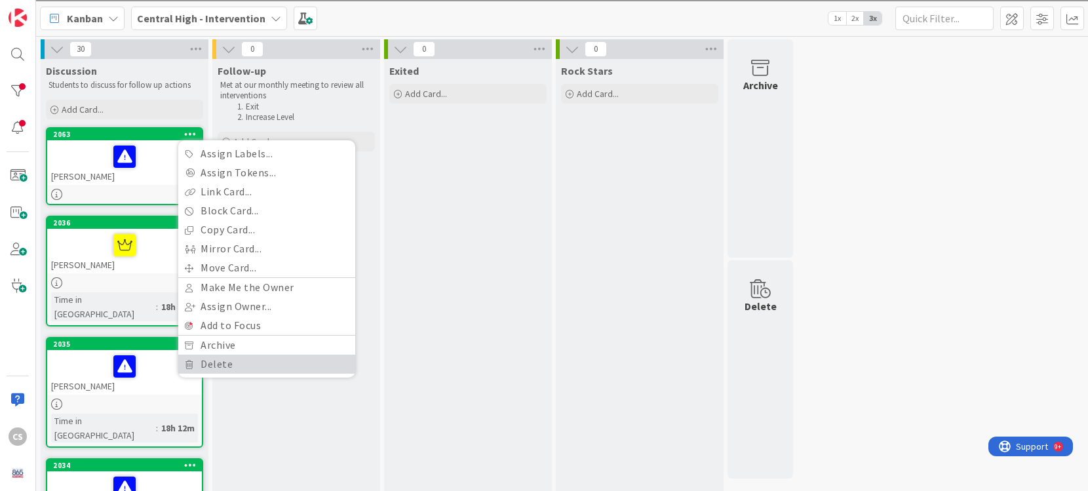
click at [220, 368] on link "Delete" at bounding box center [266, 364] width 177 height 19
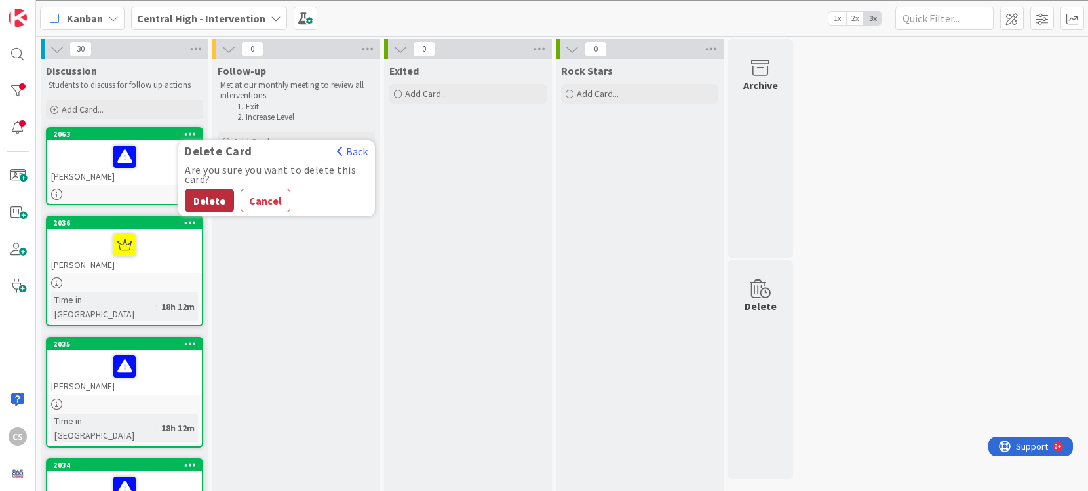
click at [209, 203] on button "Delete" at bounding box center [209, 201] width 49 height 24
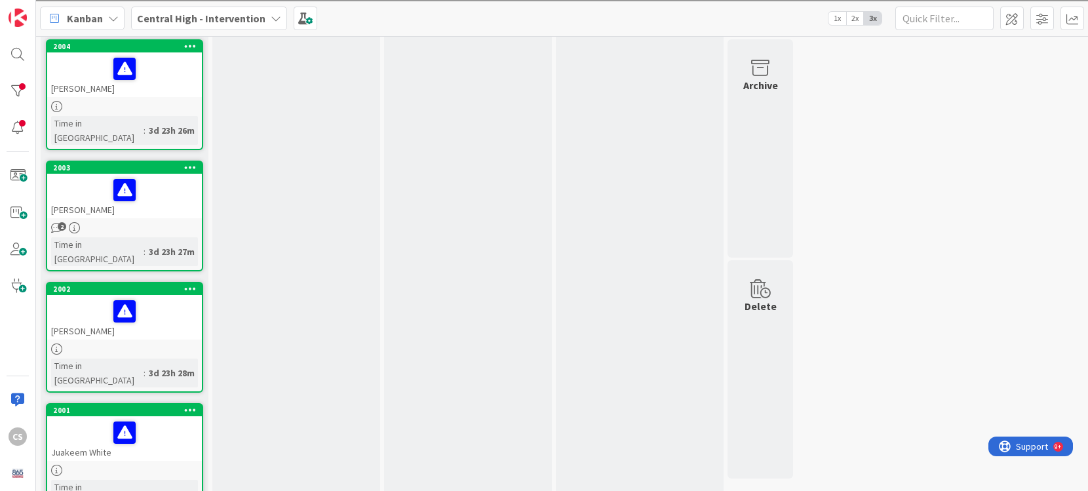
scroll to position [1977, 0]
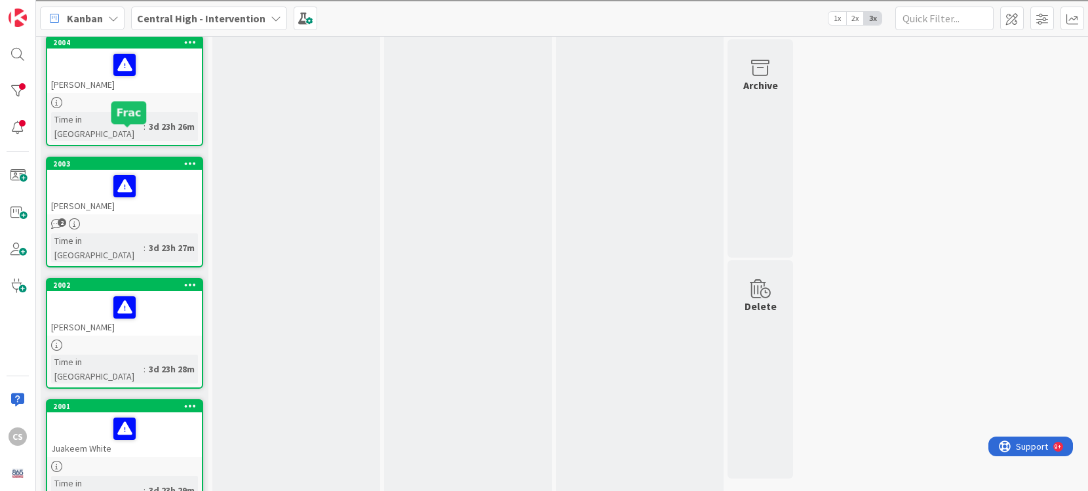
click at [154, 402] on div "2001" at bounding box center [127, 406] width 149 height 9
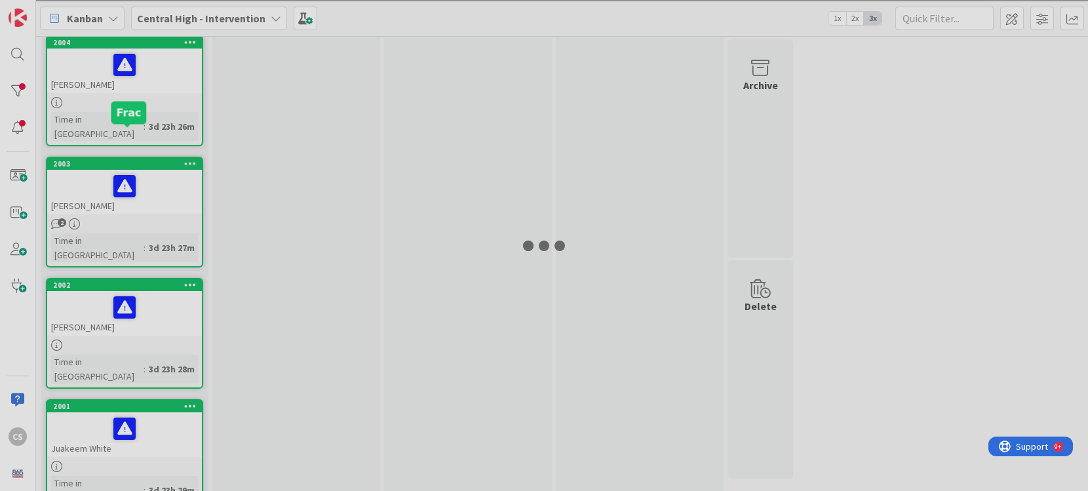
click at [154, 136] on div at bounding box center [544, 245] width 1088 height 491
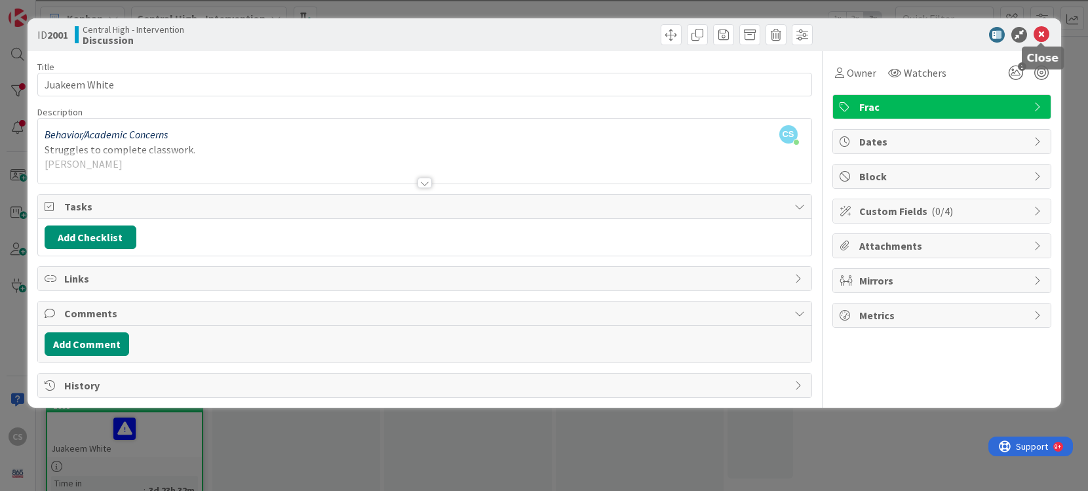
click at [1043, 33] on icon at bounding box center [1042, 35] width 16 height 16
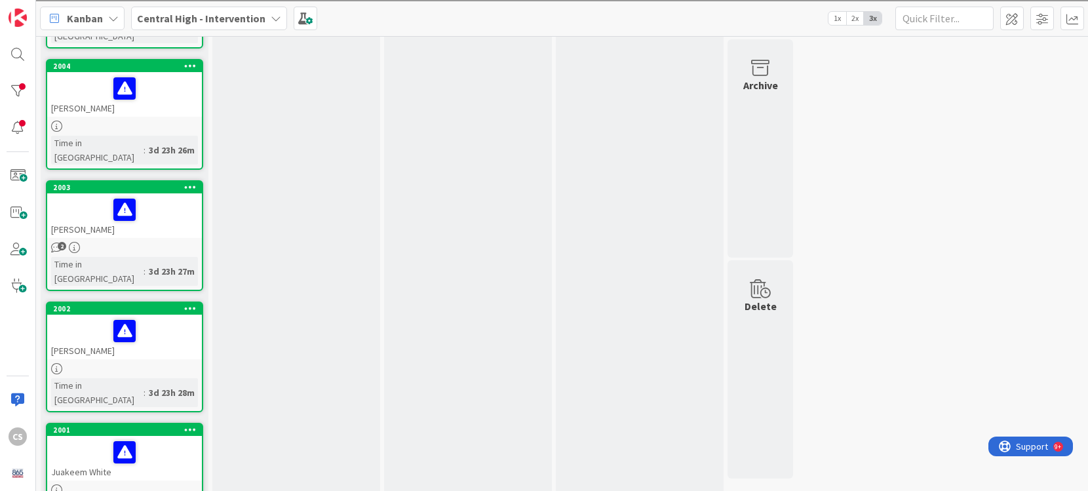
scroll to position [1953, 0]
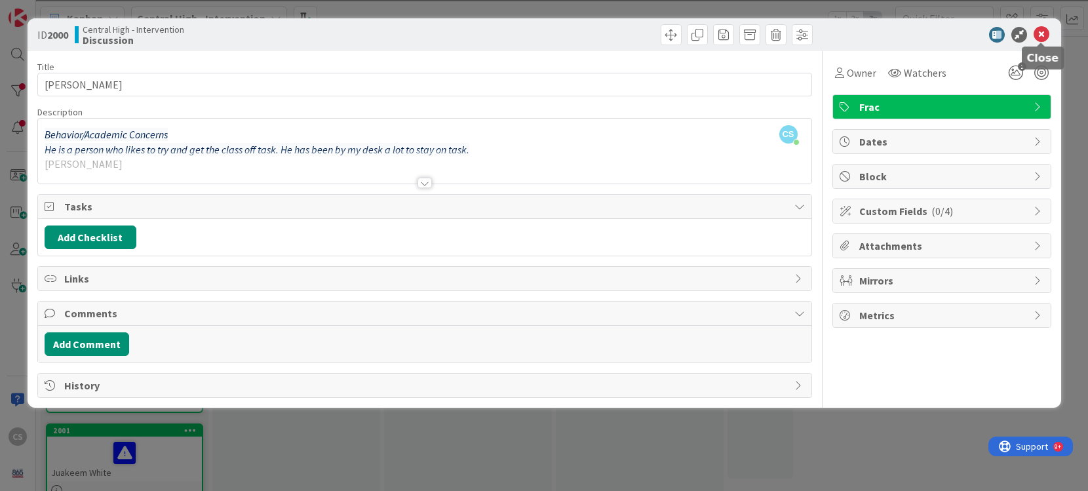
click at [1043, 33] on icon at bounding box center [1042, 35] width 16 height 16
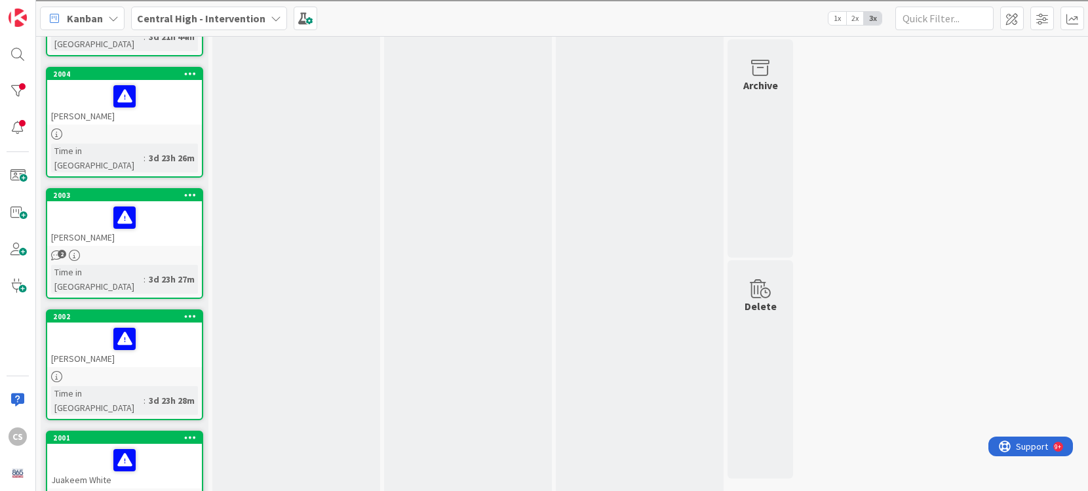
scroll to position [1945, 0]
click at [189, 447] on div at bounding box center [124, 461] width 147 height 28
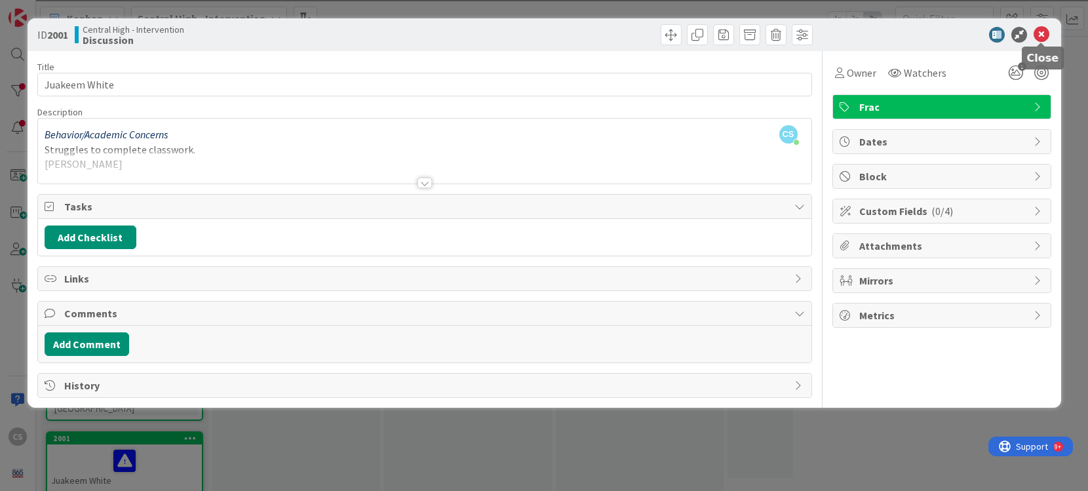
click at [1037, 37] on icon at bounding box center [1042, 35] width 16 height 16
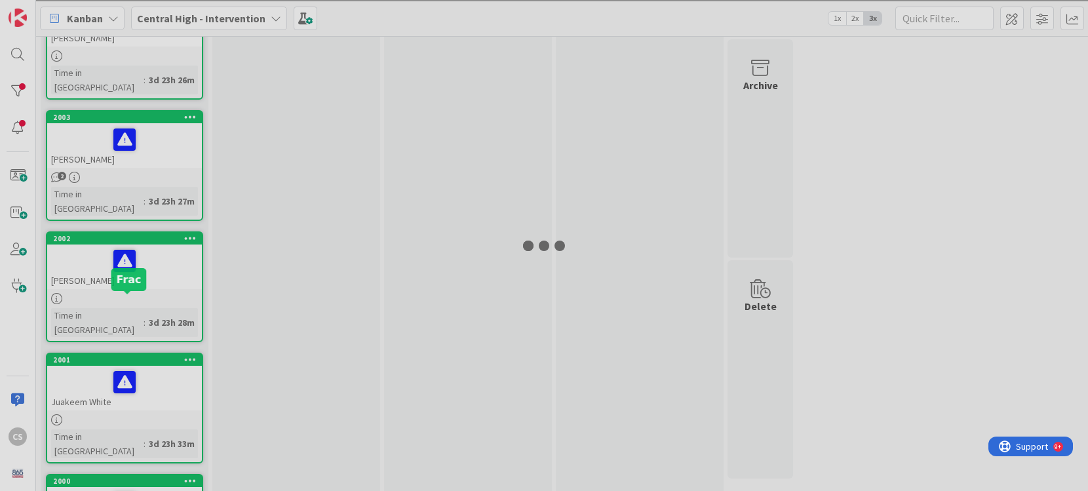
click at [159, 300] on div at bounding box center [544, 245] width 1088 height 491
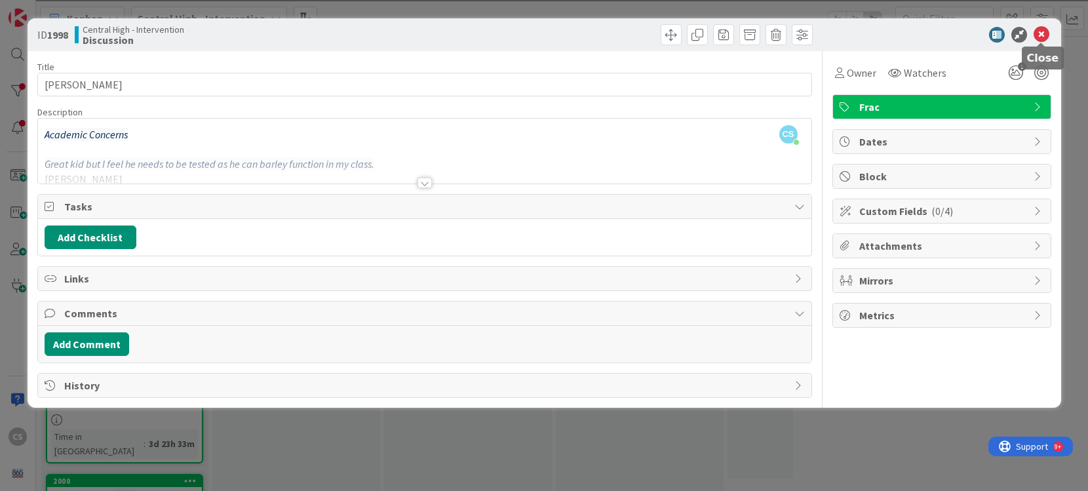
click at [1040, 31] on icon at bounding box center [1042, 35] width 16 height 16
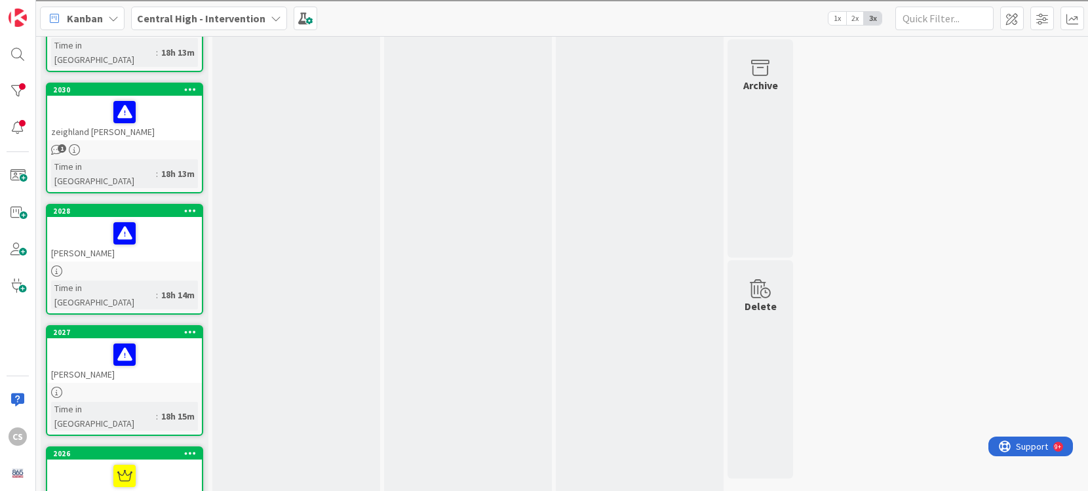
scroll to position [761, 0]
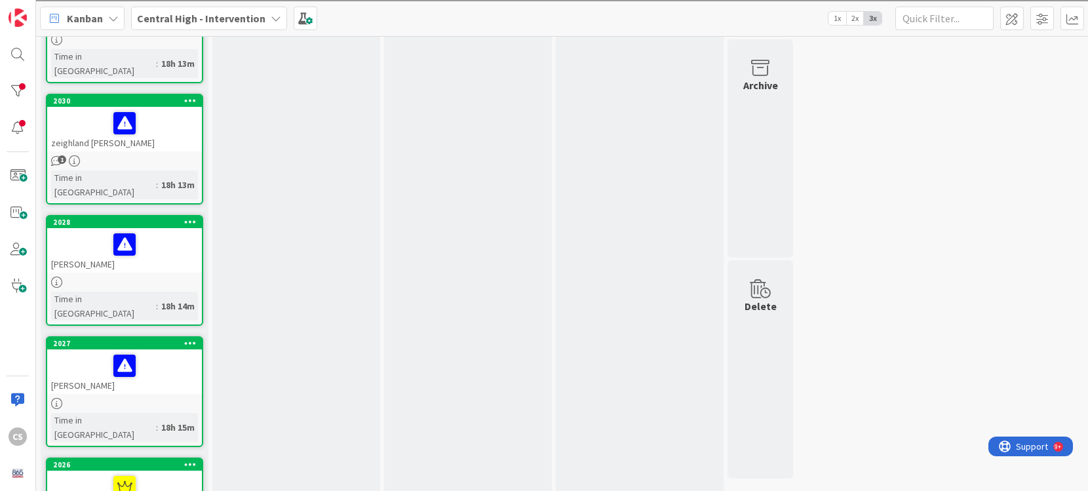
click at [159, 349] on div "[PERSON_NAME]" at bounding box center [124, 371] width 155 height 45
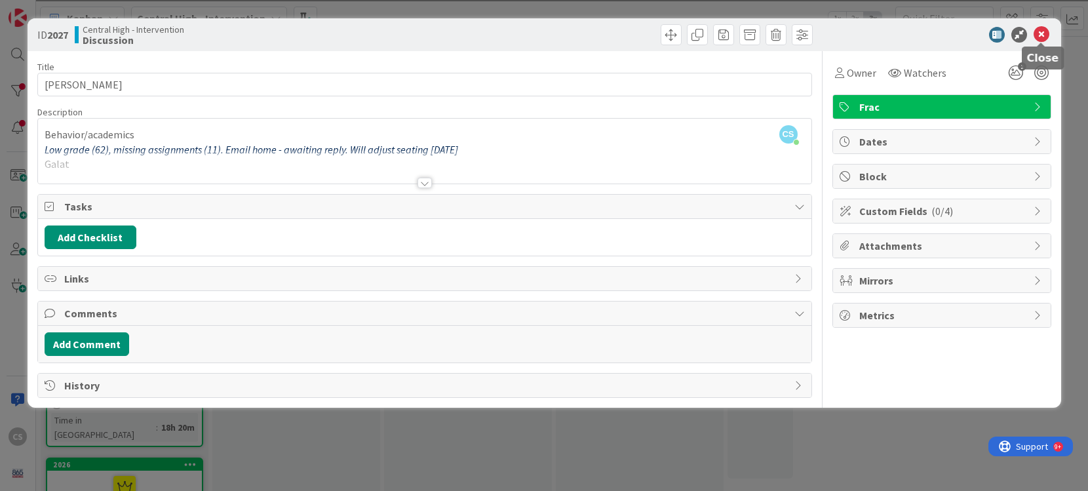
click at [1041, 35] on icon at bounding box center [1042, 35] width 16 height 16
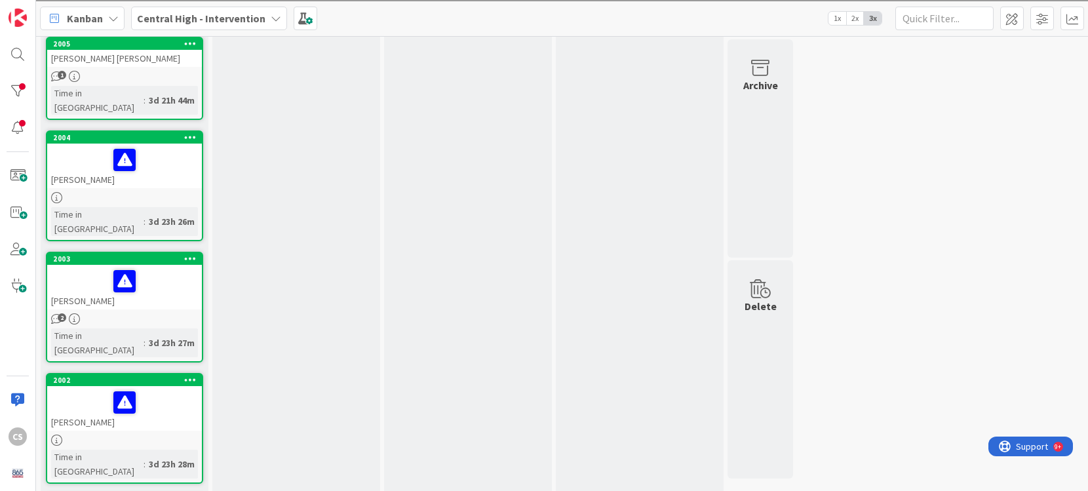
scroll to position [1882, 0]
click at [157, 388] on div at bounding box center [124, 402] width 147 height 28
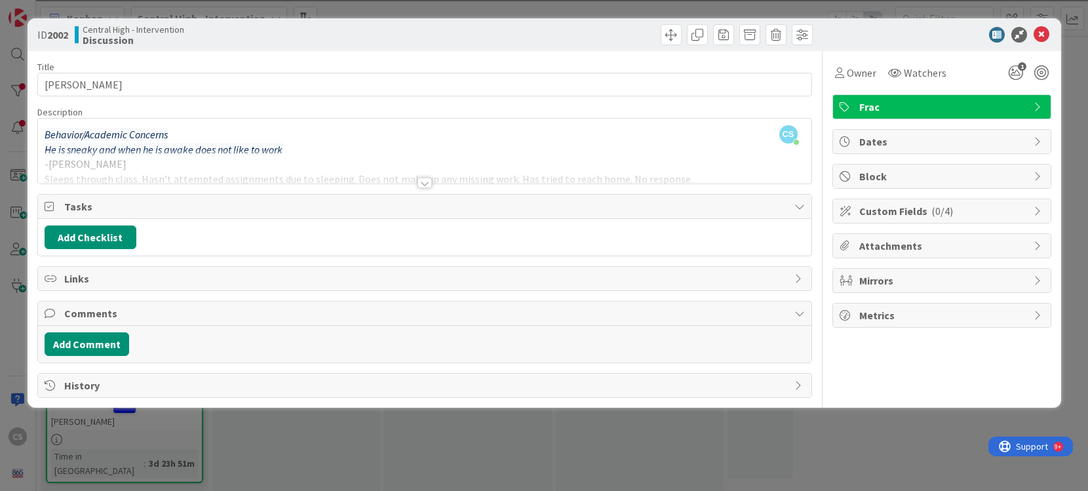
click at [426, 184] on div at bounding box center [425, 183] width 14 height 10
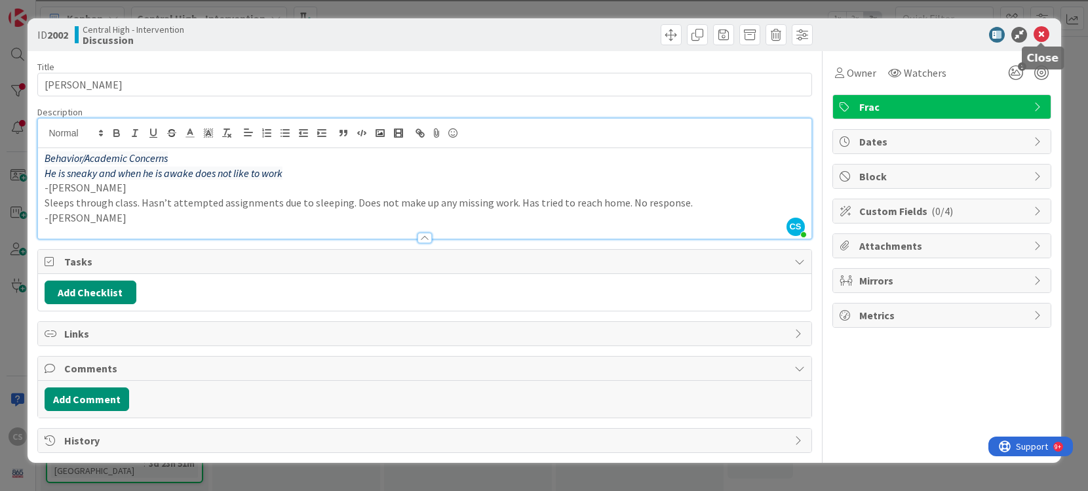
click at [1041, 37] on icon at bounding box center [1042, 35] width 16 height 16
